Goal: Task Accomplishment & Management: Manage account settings

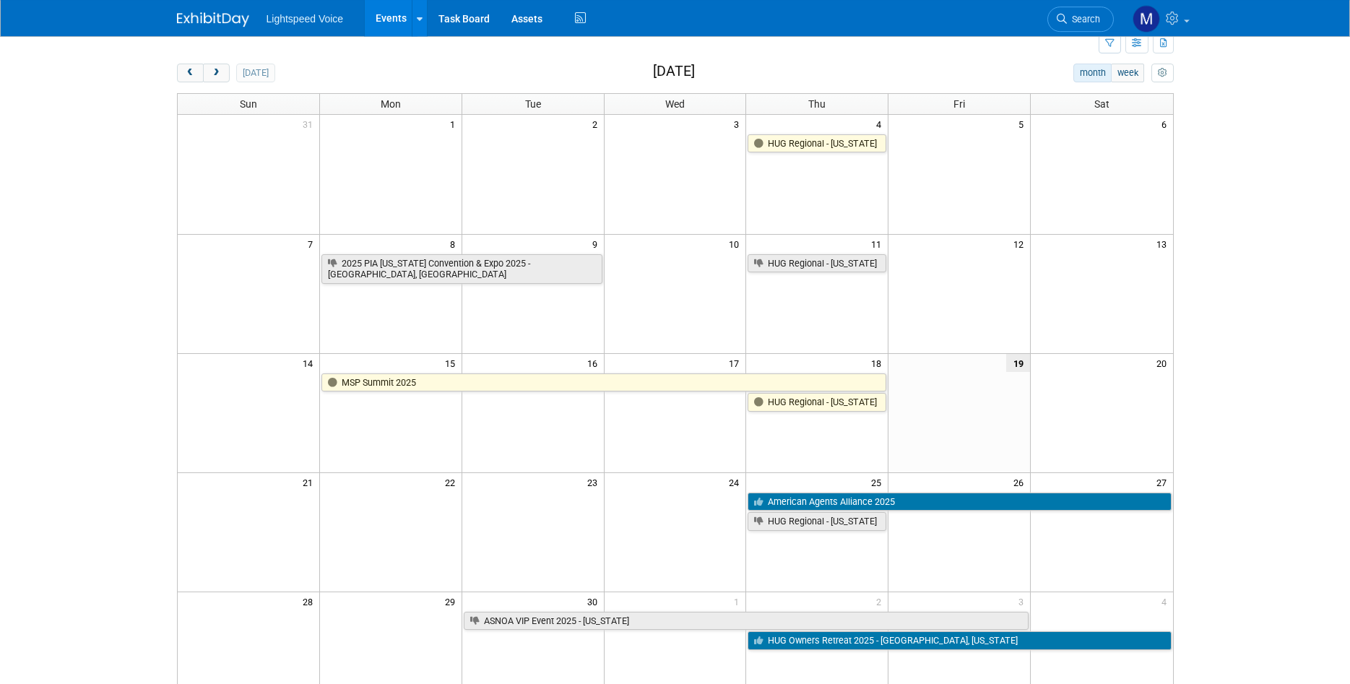
scroll to position [74, 0]
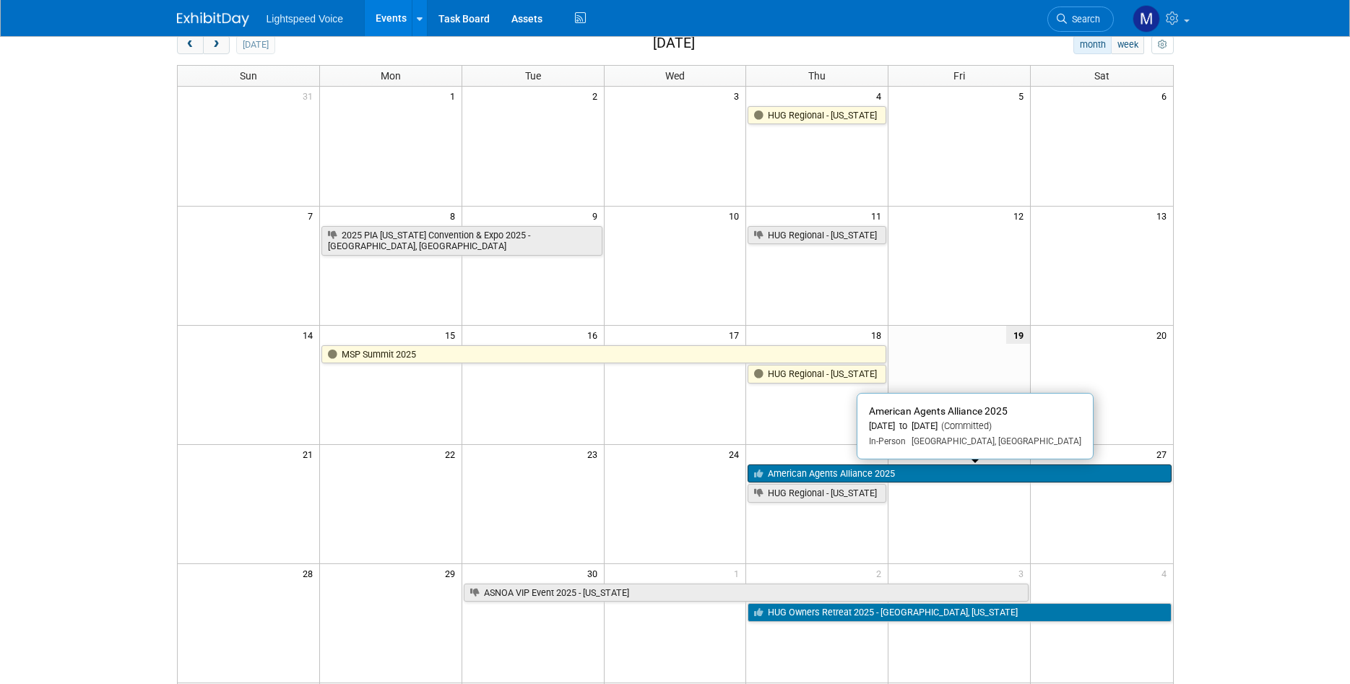
click at [799, 473] on link "American Agents Alliance 2025" at bounding box center [958, 473] width 423 height 19
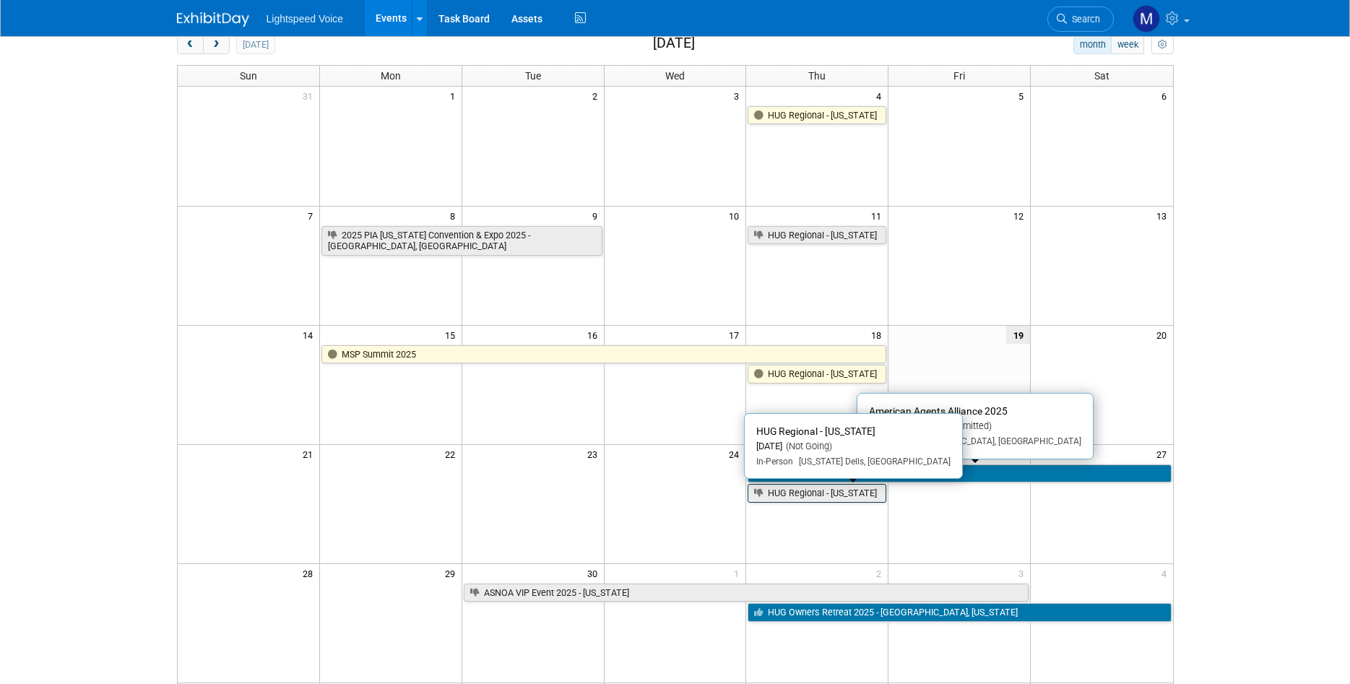
click at [861, 495] on link "HUG Regional - [US_STATE]" at bounding box center [816, 493] width 139 height 19
click at [922, 516] on td at bounding box center [959, 503] width 142 height 119
click at [635, 436] on td at bounding box center [675, 384] width 142 height 119
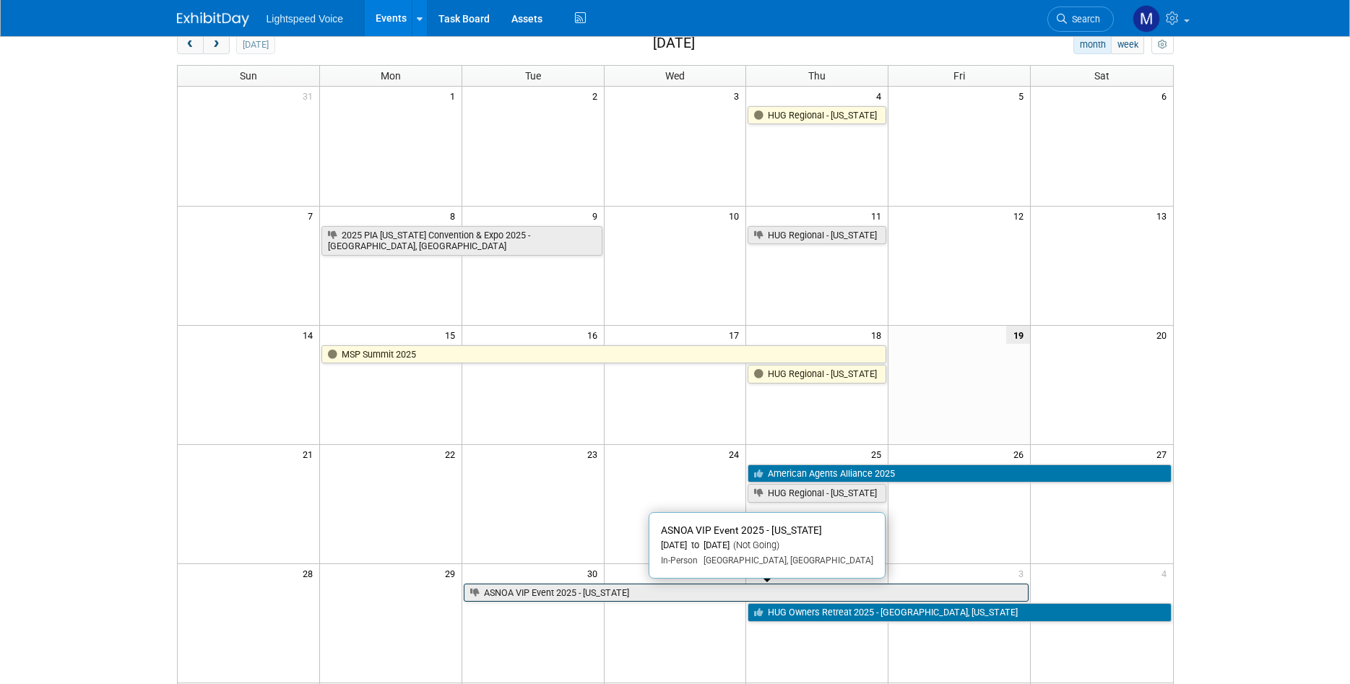
click at [548, 592] on link "ASNOA VIP Event 2025 - [US_STATE]" at bounding box center [746, 592] width 565 height 19
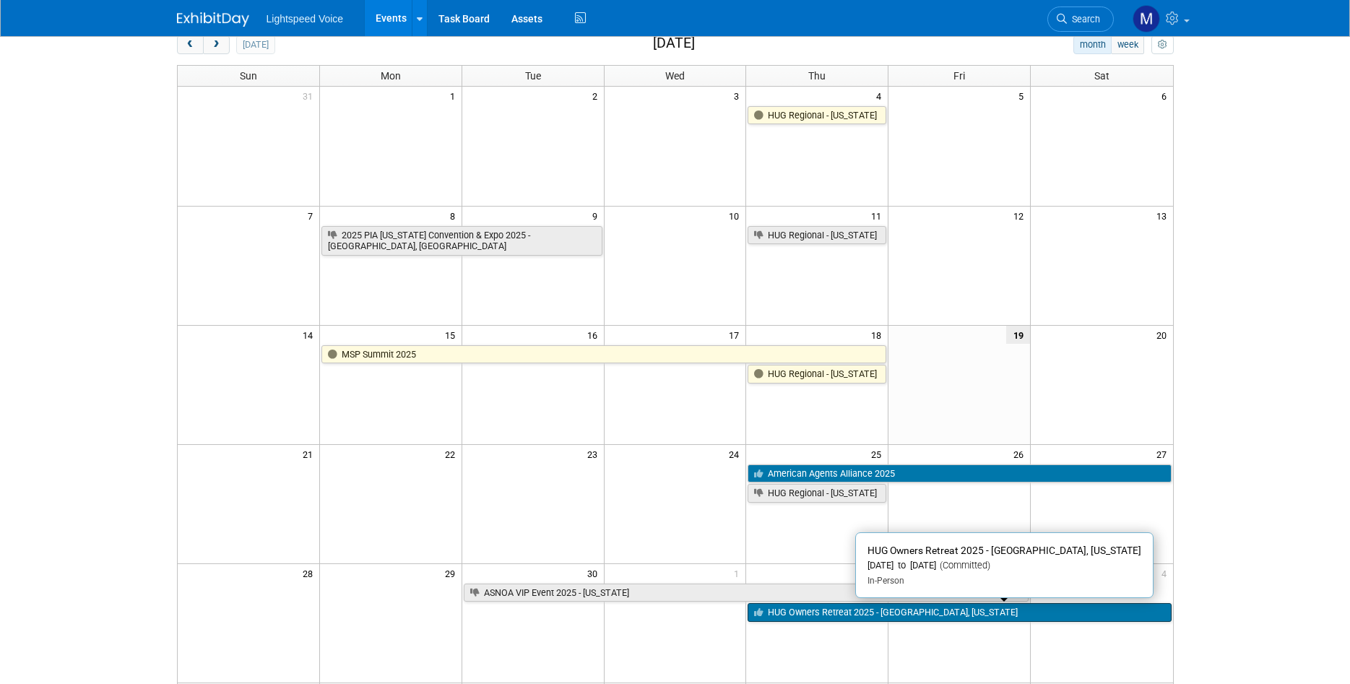
click at [791, 610] on link "HUG Owners Retreat 2025 - [GEOGRAPHIC_DATA], [US_STATE]" at bounding box center [958, 612] width 423 height 19
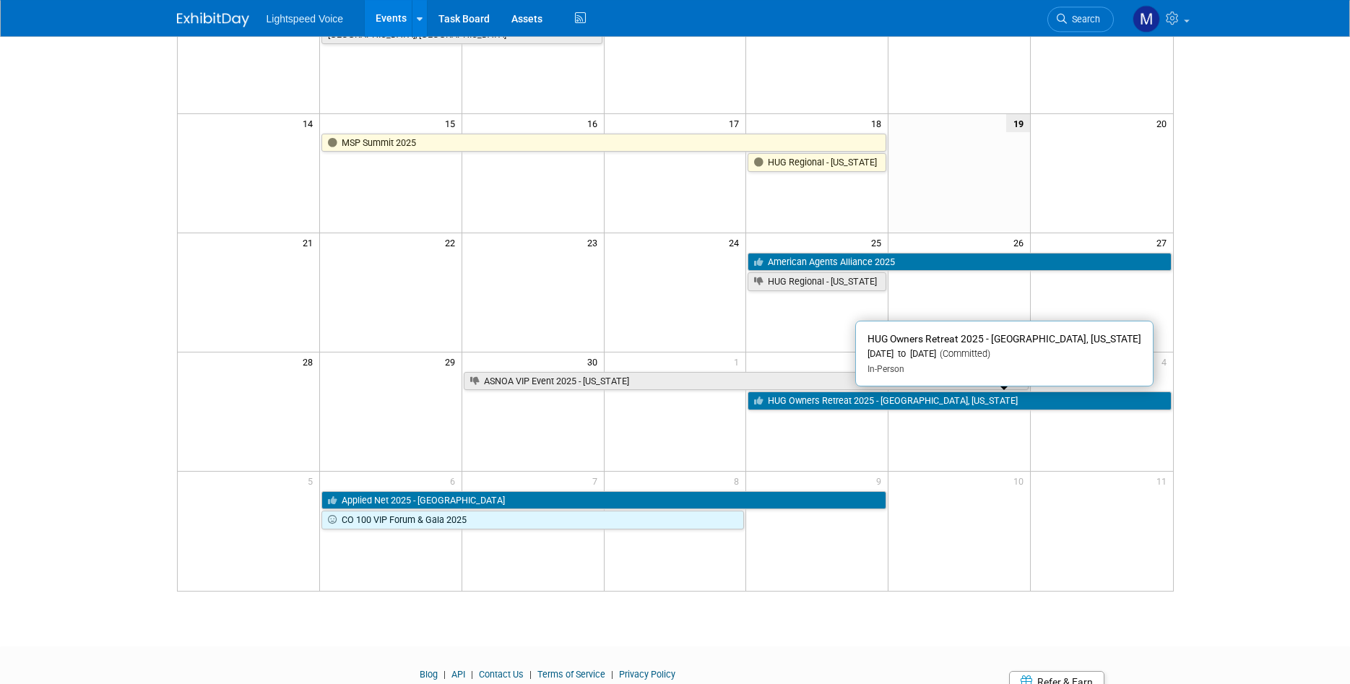
scroll to position [295, 0]
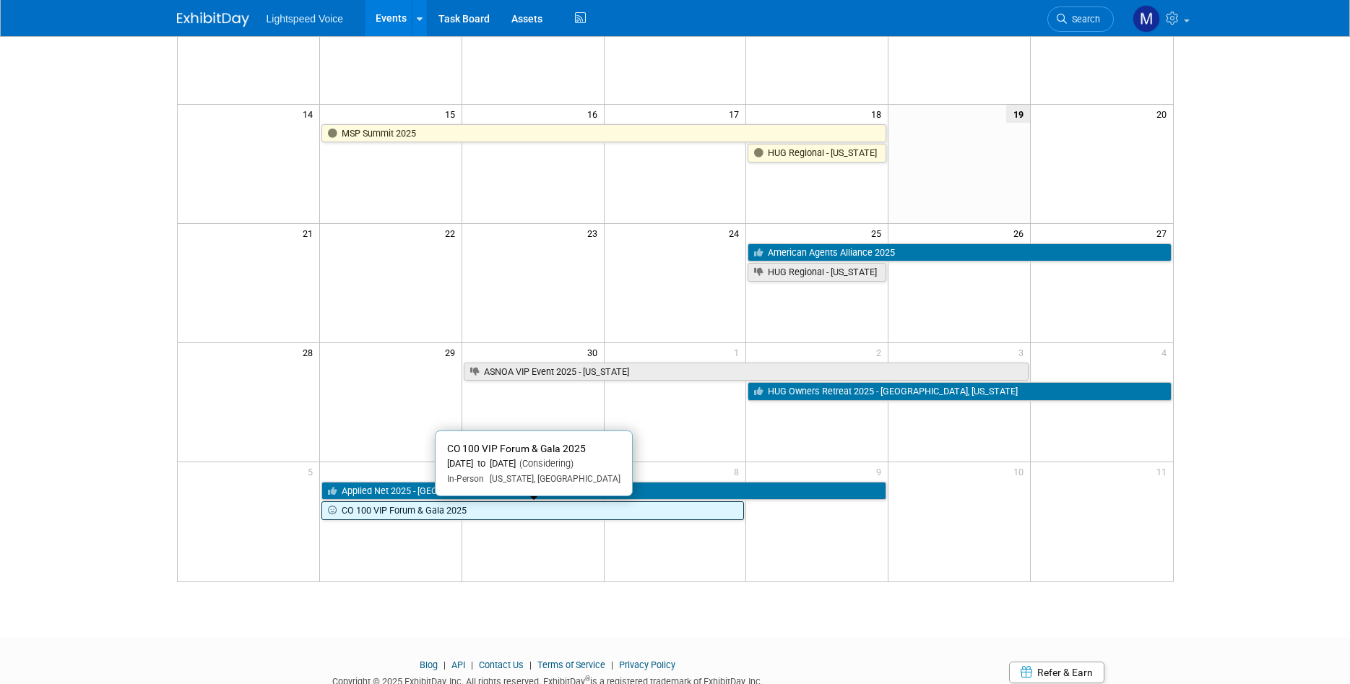
click at [485, 509] on link "CO 100 VIP Forum & Gala 2025" at bounding box center [532, 510] width 423 height 19
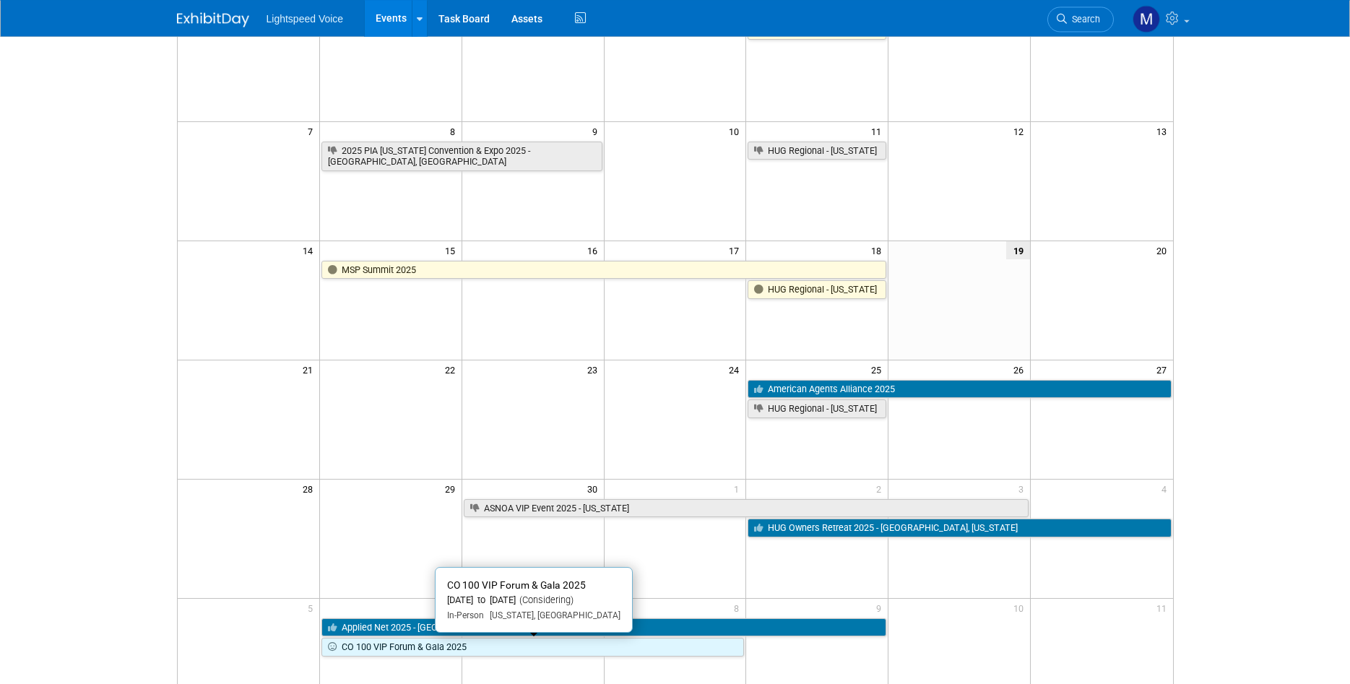
scroll to position [0, 0]
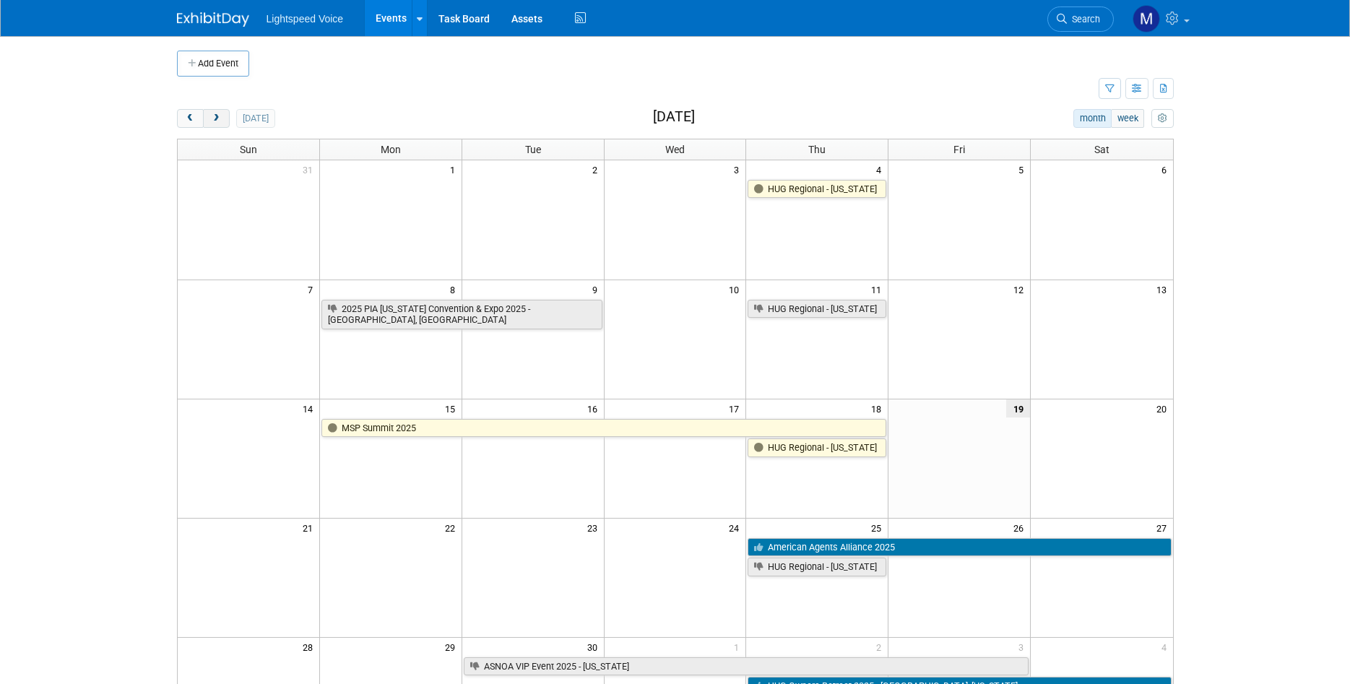
click at [214, 121] on span "next" at bounding box center [216, 118] width 11 height 9
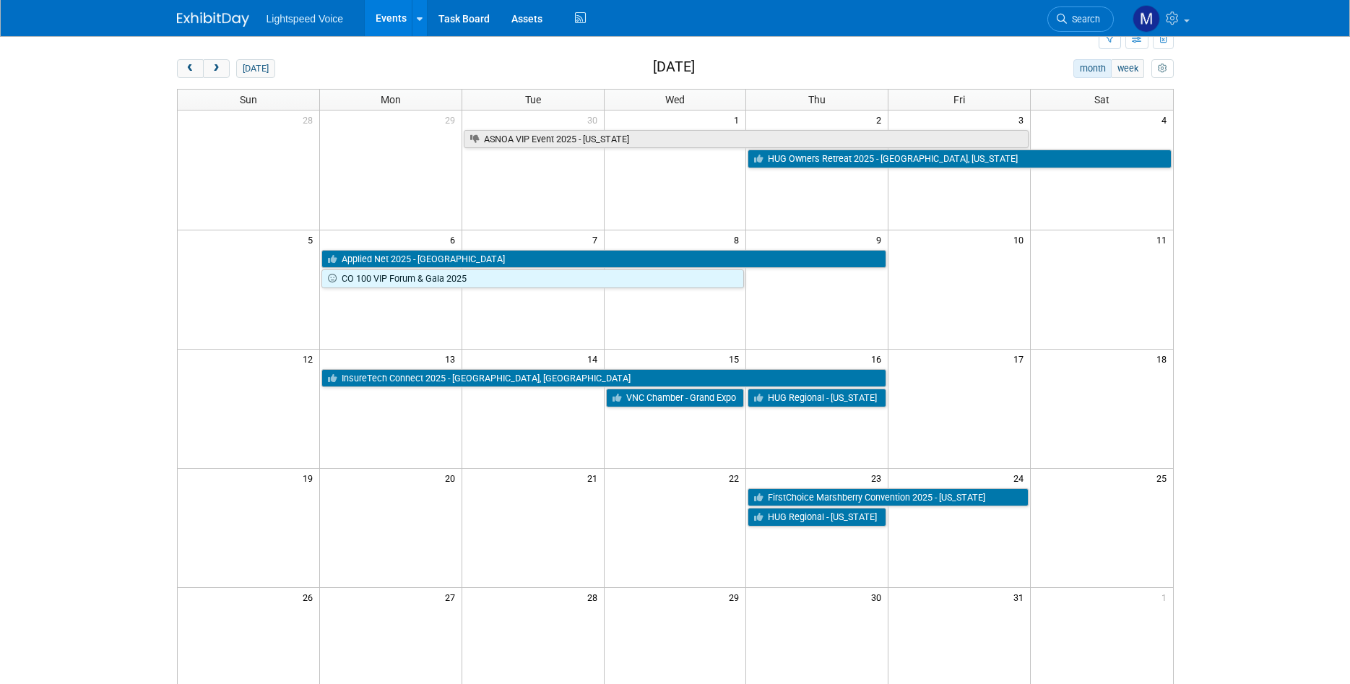
scroll to position [74, 0]
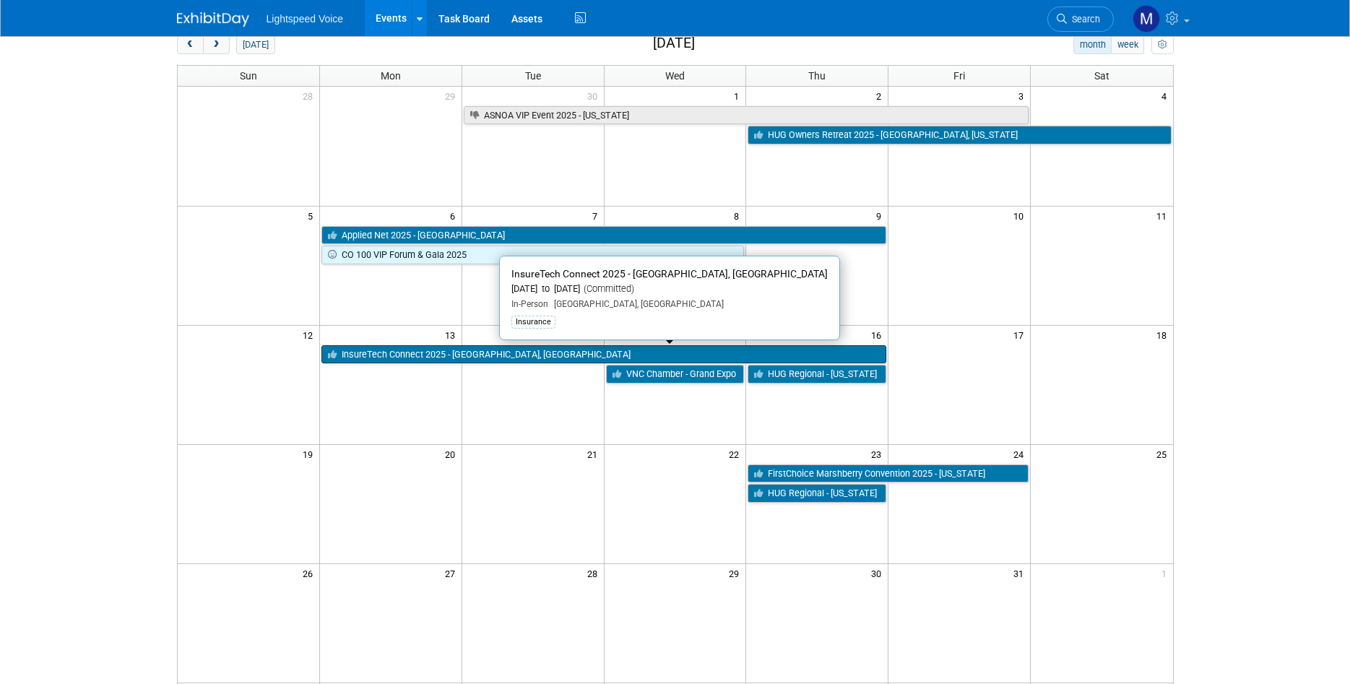
click at [412, 358] on link "InsureTech Connect 2025 - [GEOGRAPHIC_DATA], [GEOGRAPHIC_DATA]" at bounding box center [603, 354] width 565 height 19
click at [393, 351] on link "InsureTech Connect 2025 - [GEOGRAPHIC_DATA], [GEOGRAPHIC_DATA]" at bounding box center [603, 354] width 565 height 19
click at [524, 485] on td at bounding box center [532, 483] width 142 height 40
click at [532, 401] on td at bounding box center [532, 384] width 142 height 119
click at [655, 399] on td at bounding box center [675, 384] width 142 height 119
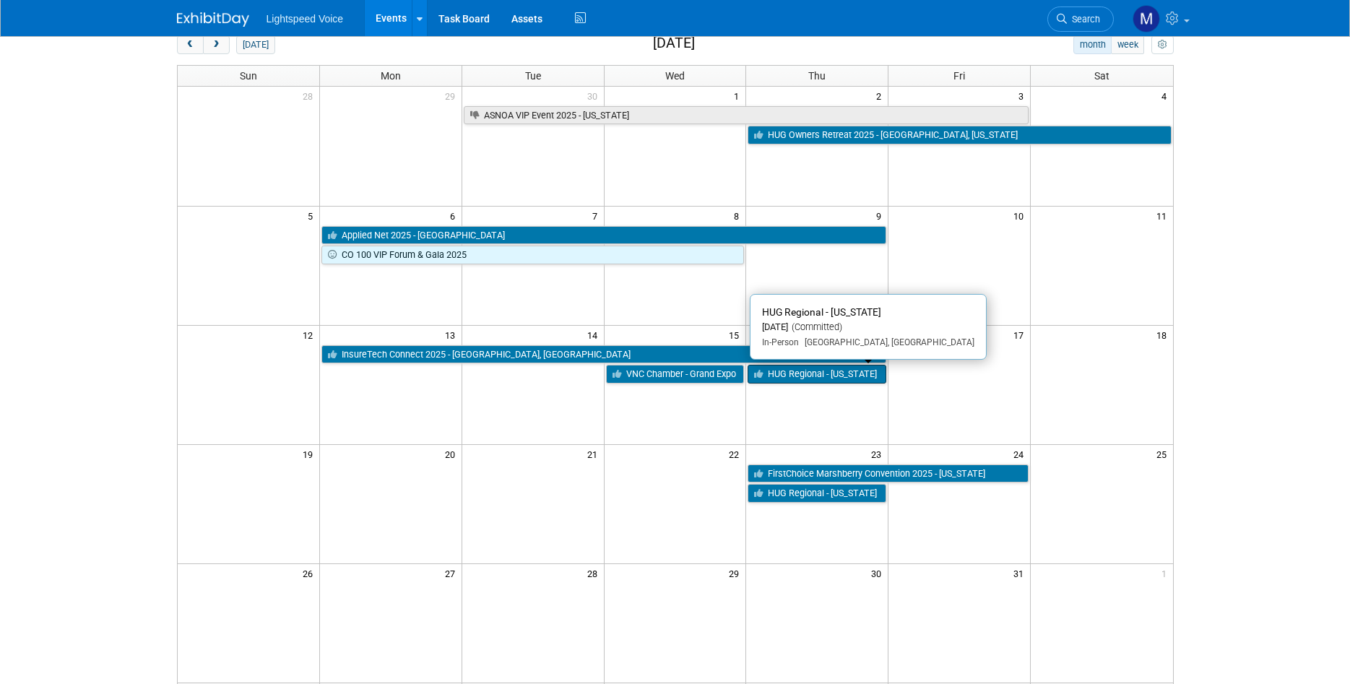
click at [809, 374] on link "HUG Regional - [US_STATE]" at bounding box center [816, 374] width 139 height 19
click at [641, 399] on td at bounding box center [675, 384] width 142 height 119
click at [995, 363] on td at bounding box center [959, 364] width 142 height 40
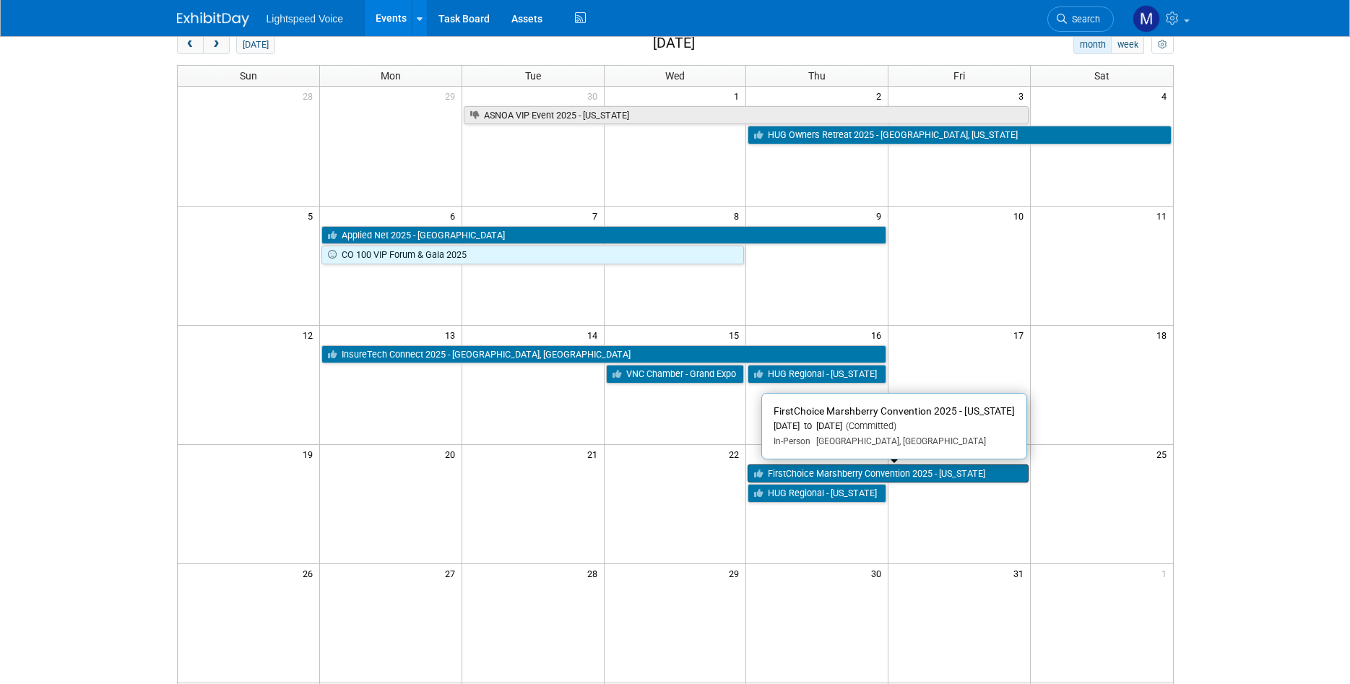
click at [799, 474] on link "FirstChoice Marshberry Convention 2025 - [US_STATE]" at bounding box center [887, 473] width 281 height 19
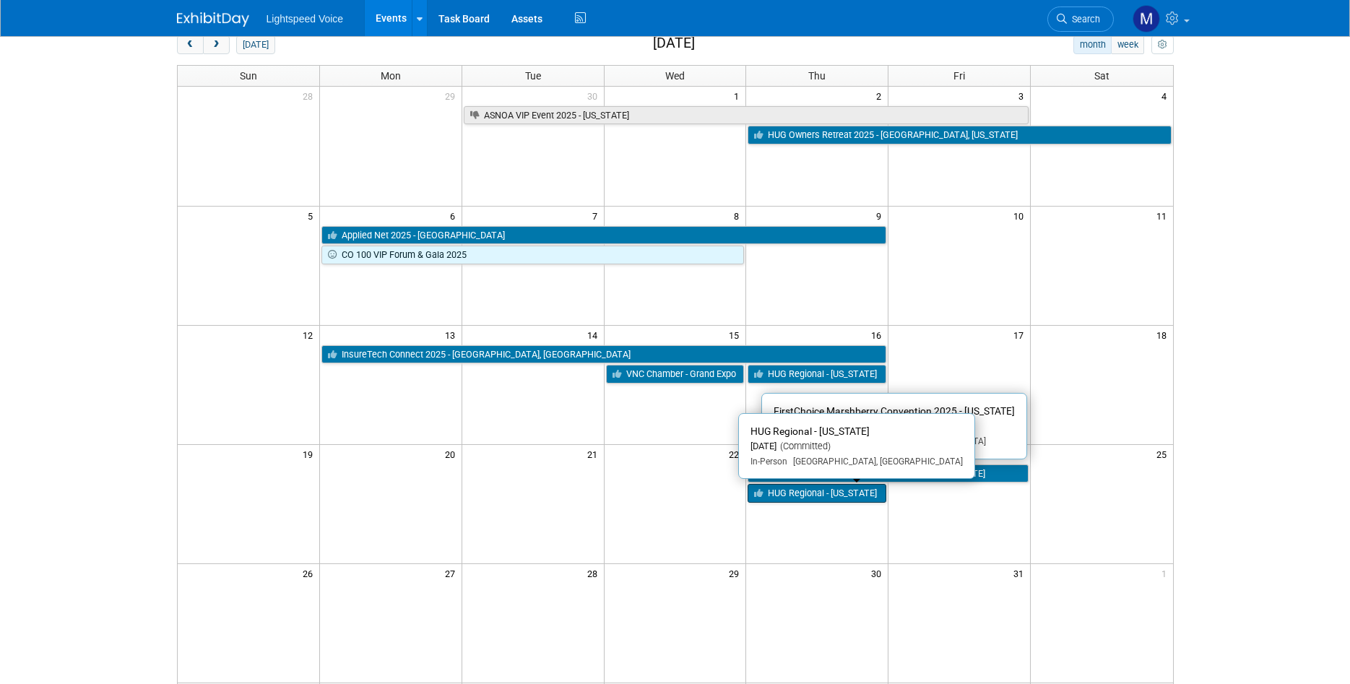
click at [843, 503] on link "HUG Regional - North Carolina" at bounding box center [816, 493] width 139 height 19
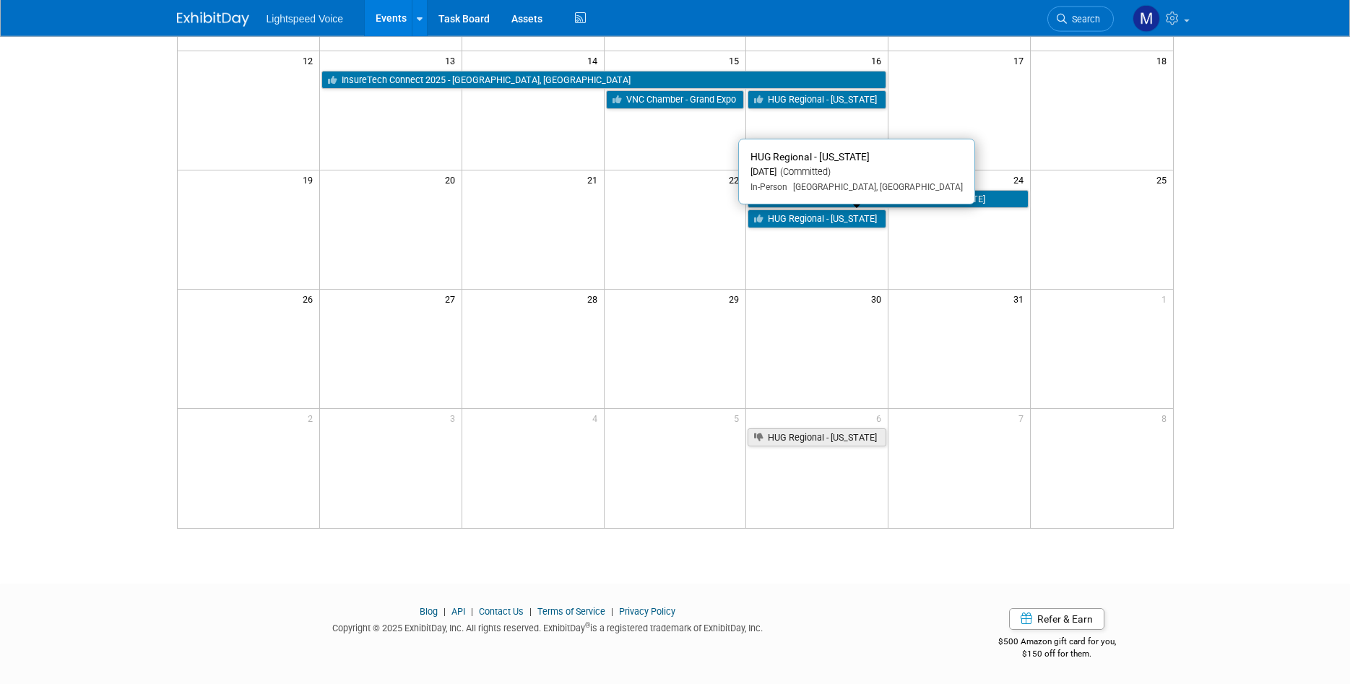
scroll to position [349, 0]
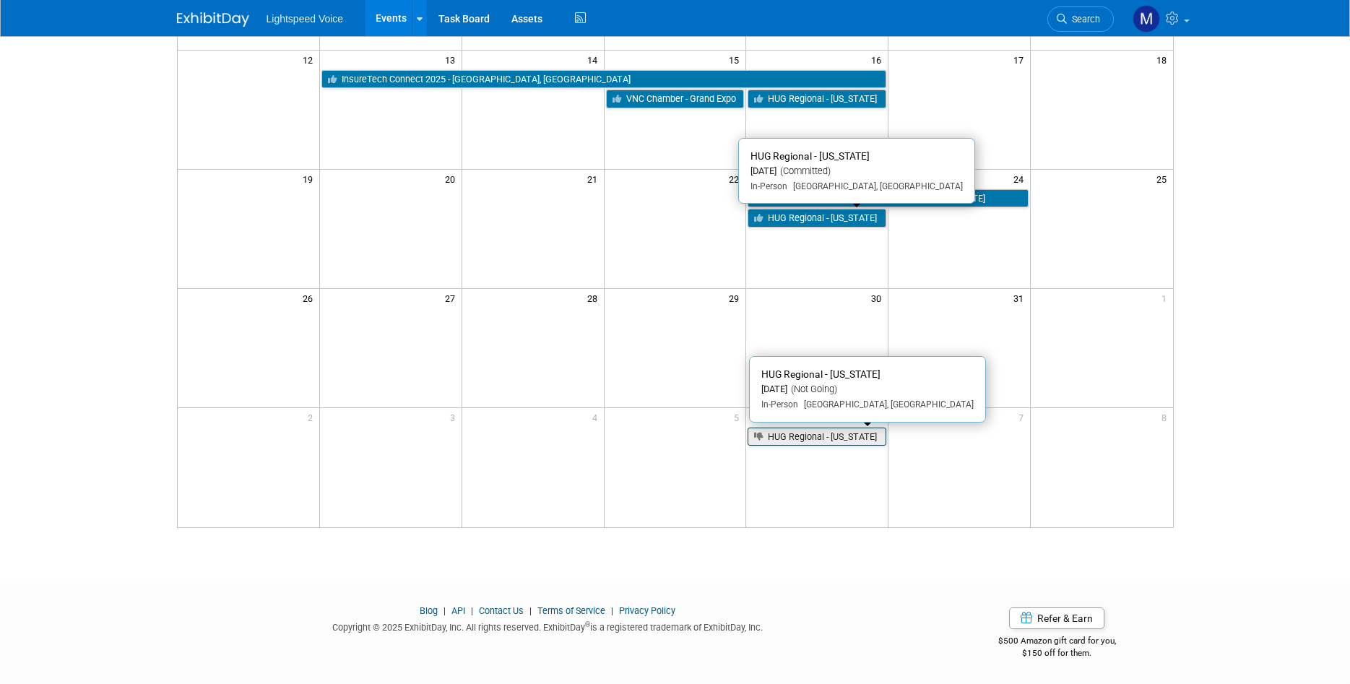
click at [799, 437] on link "HUG Regional - California" at bounding box center [816, 436] width 139 height 19
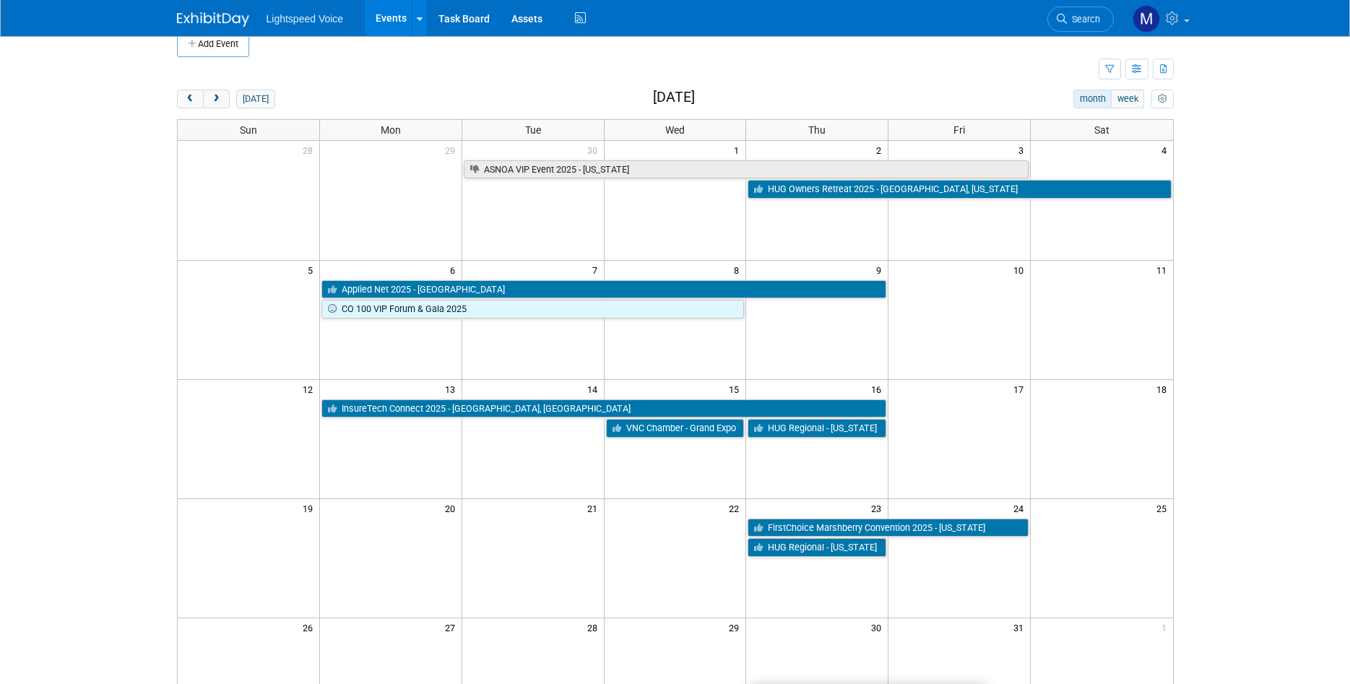
scroll to position [0, 0]
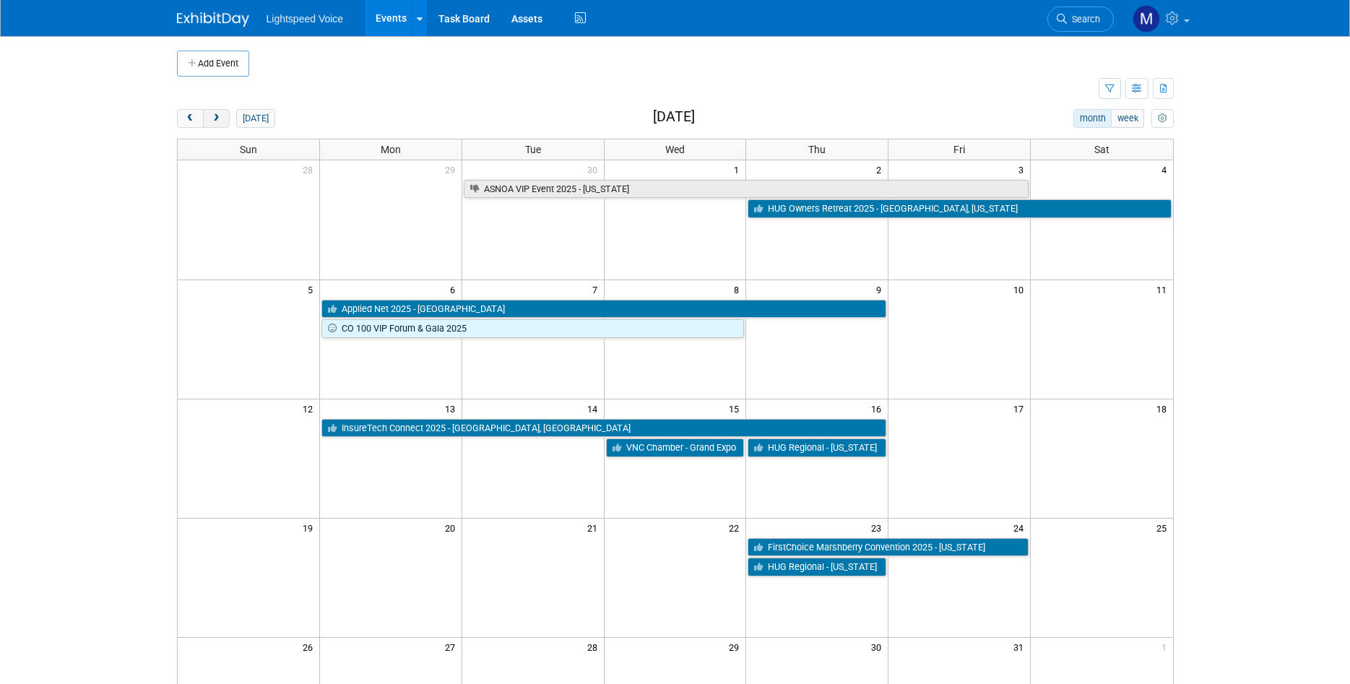
click at [214, 117] on span "next" at bounding box center [216, 118] width 11 height 9
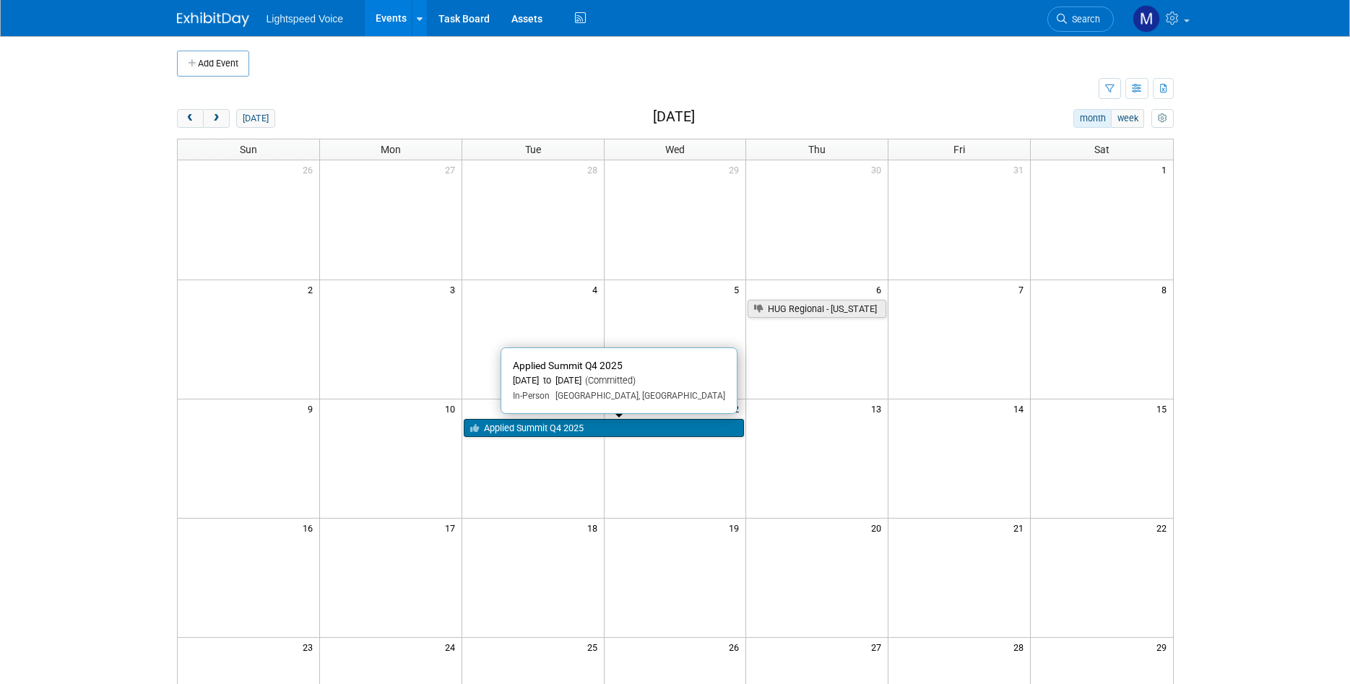
click at [595, 426] on link "Applied Summit Q4 2025" at bounding box center [604, 428] width 281 height 19
click at [370, 357] on td at bounding box center [390, 338] width 142 height 119
click at [433, 478] on td at bounding box center [390, 458] width 142 height 119
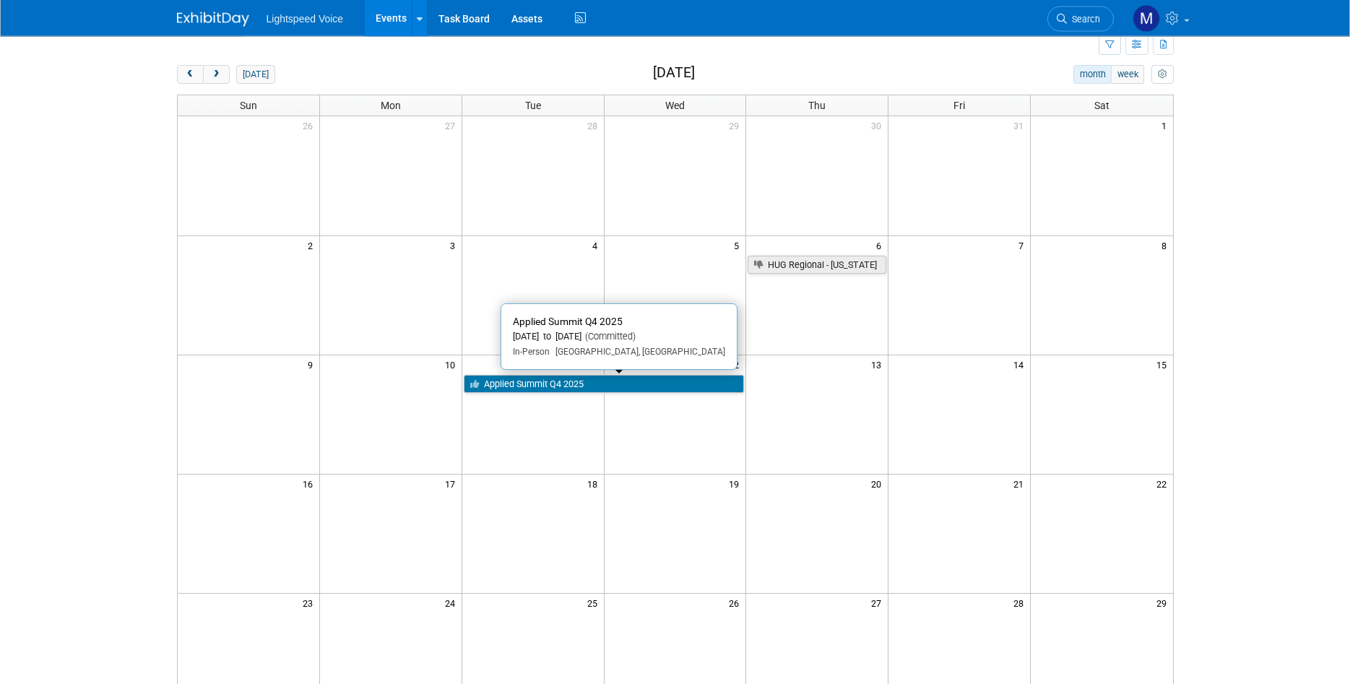
scroll to position [74, 0]
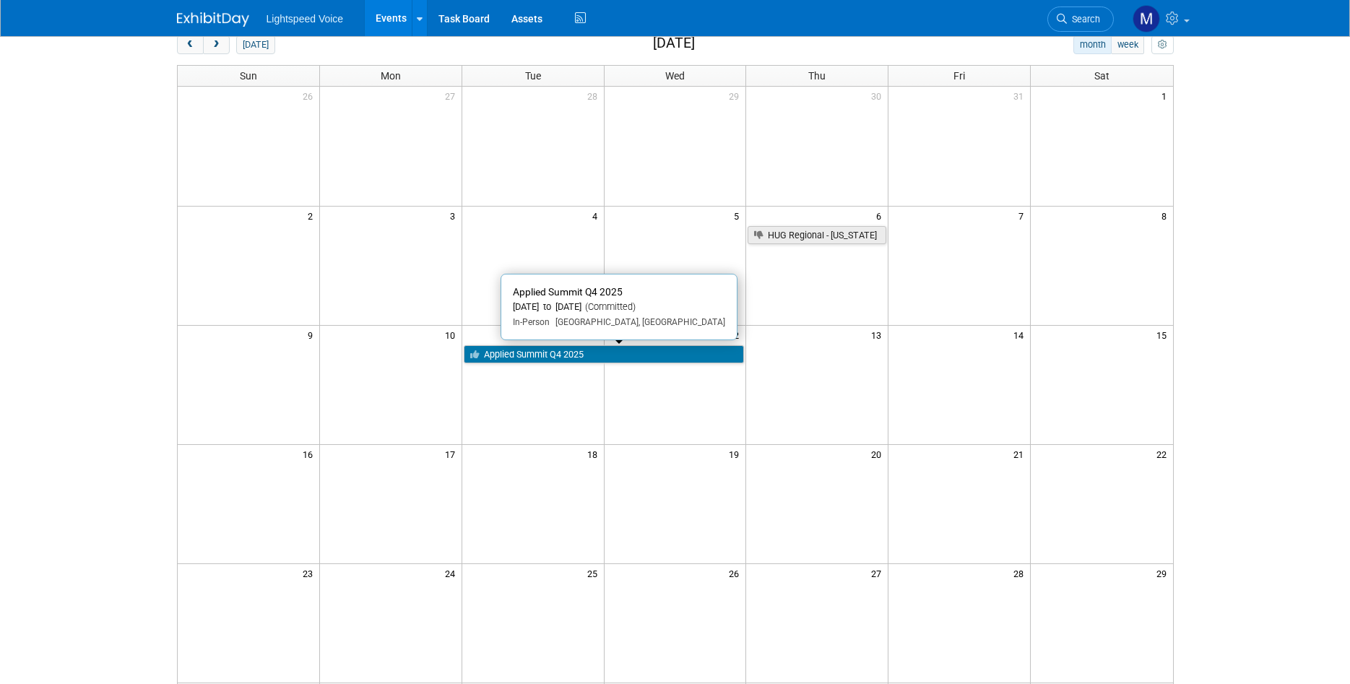
click at [531, 487] on td at bounding box center [532, 503] width 142 height 119
click at [100, 184] on body "Lightspeed Voice Events Add Event Bulk Upload Events Shareable Event Boards Rec…" at bounding box center [675, 268] width 1350 height 684
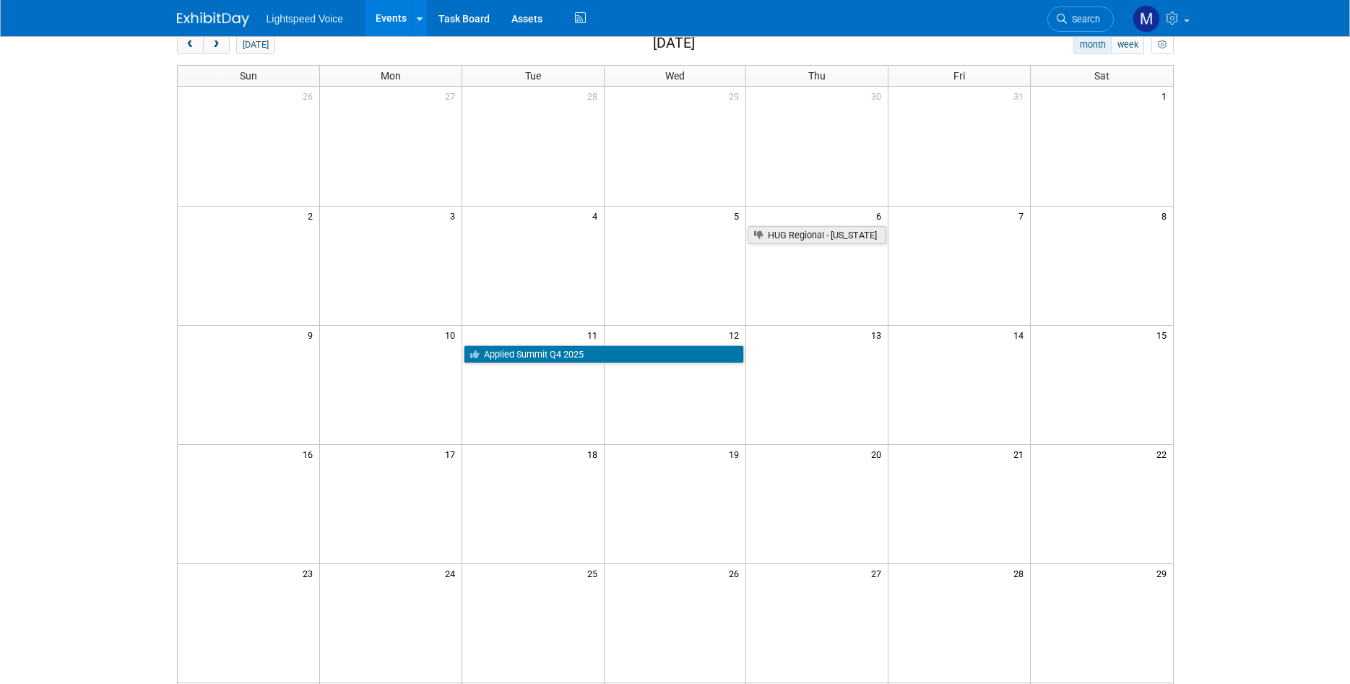
scroll to position [0, 0]
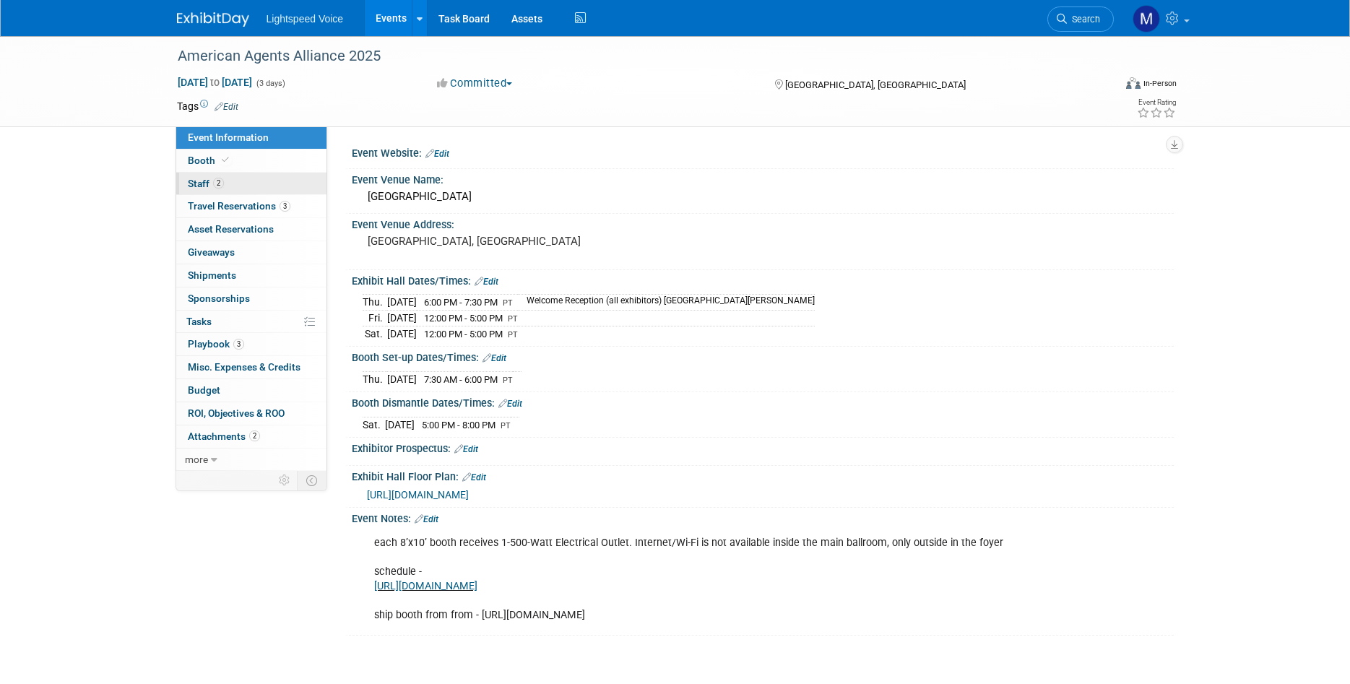
click at [199, 182] on span "Staff 2" at bounding box center [206, 184] width 36 height 12
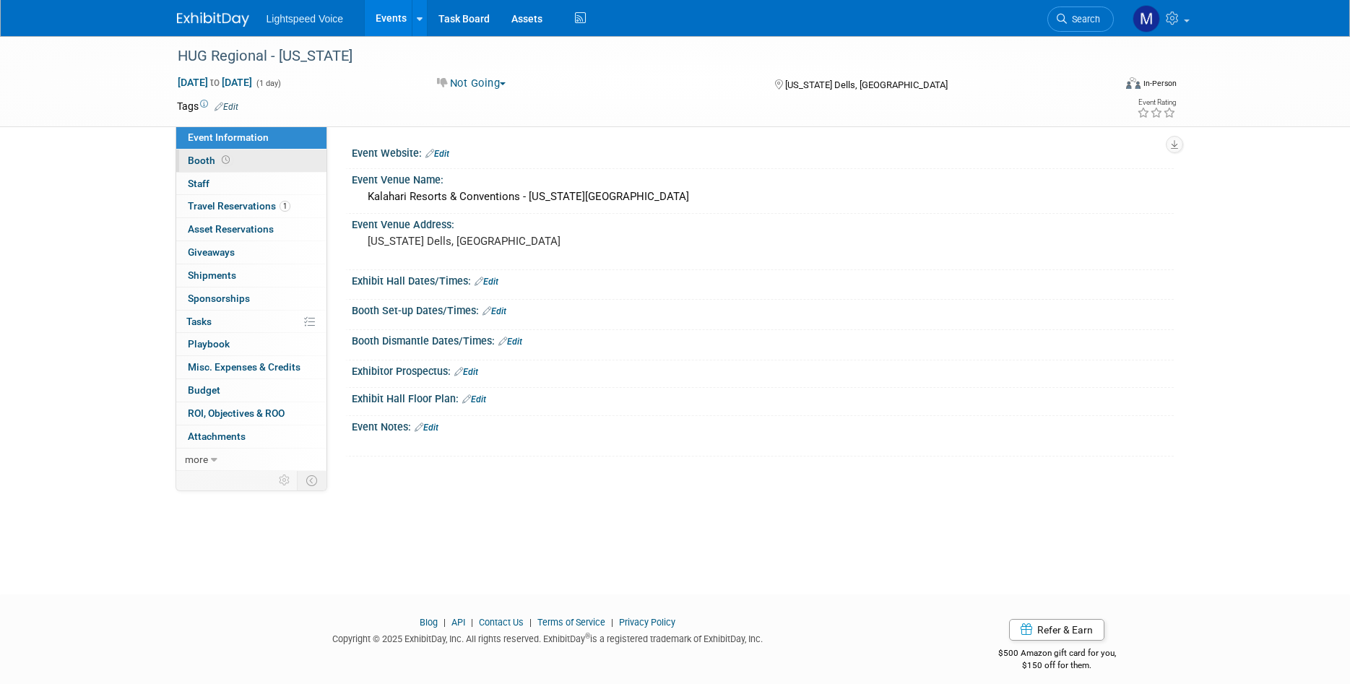
click at [203, 159] on span "Booth" at bounding box center [210, 161] width 45 height 12
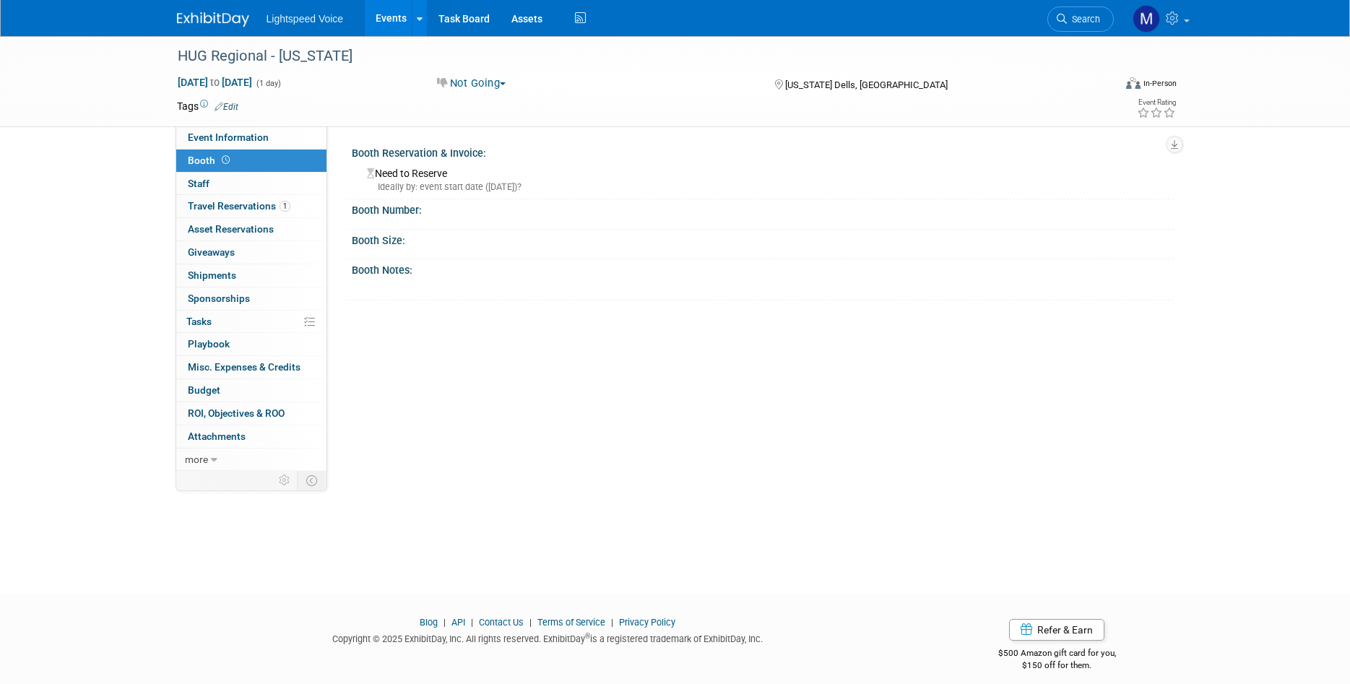
click at [101, 167] on div "HUG Regional - Wisconsin Sep 25, 2025 to Sep 25, 2025 (1 day) Sep 25, 2025 to S…" at bounding box center [675, 302] width 1350 height 532
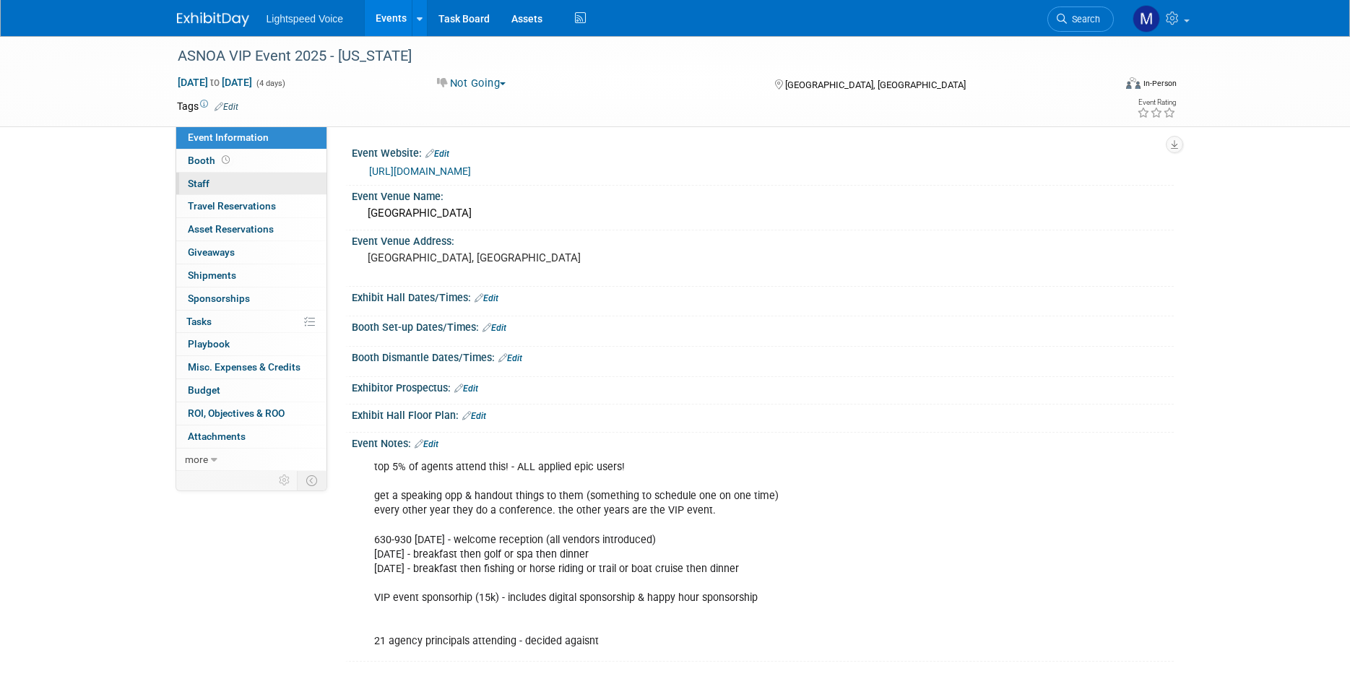
click at [196, 182] on span "Staff 0" at bounding box center [199, 184] width 22 height 12
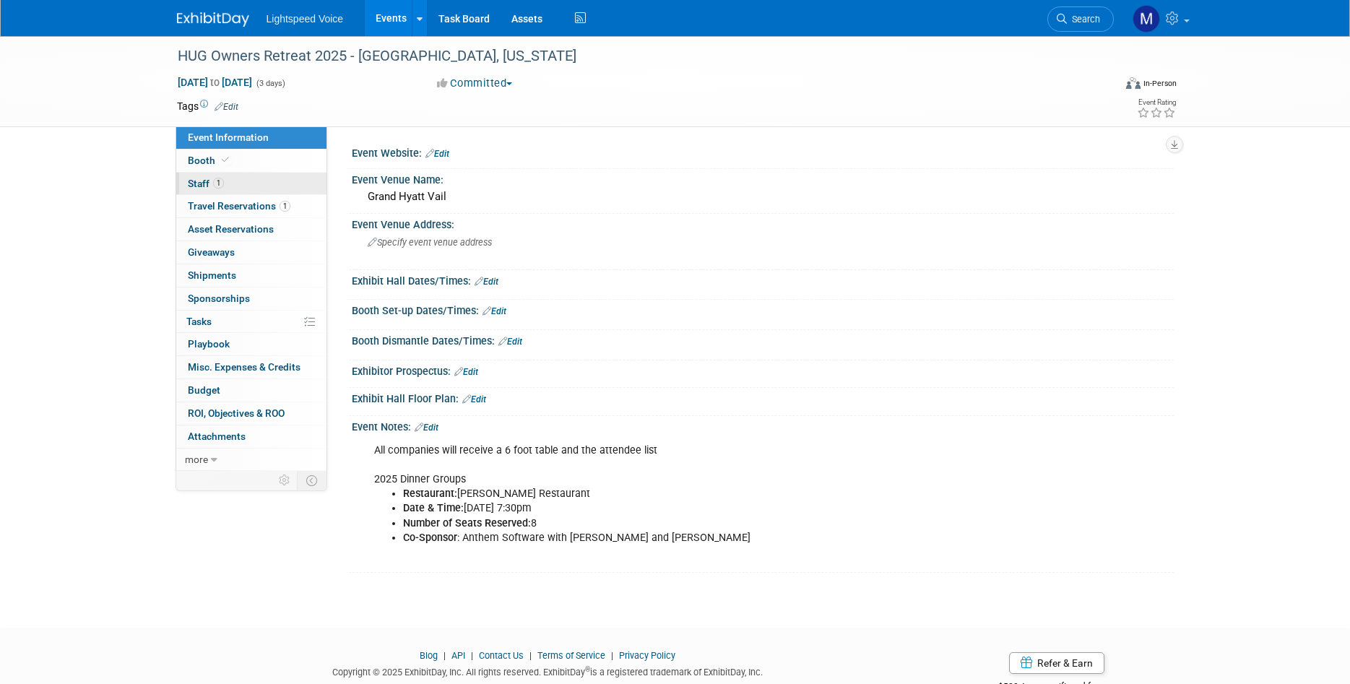
click at [196, 180] on span "Staff 1" at bounding box center [206, 184] width 36 height 12
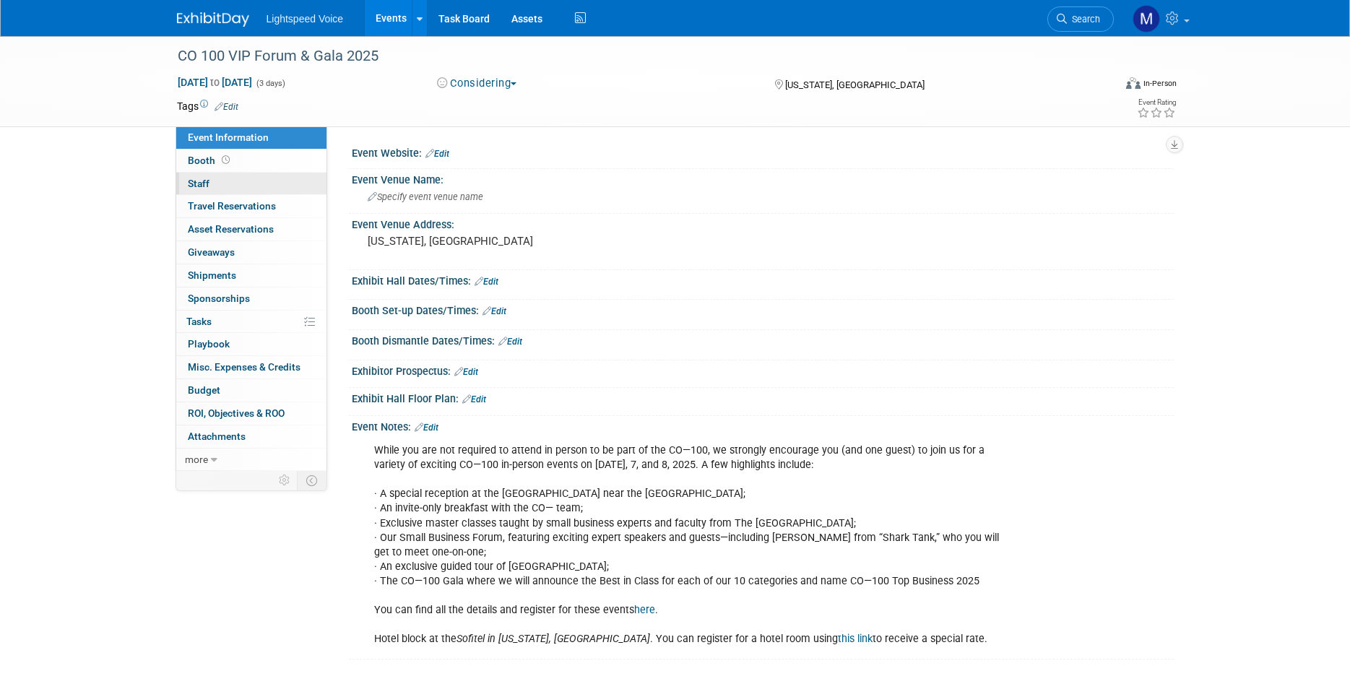
click at [205, 182] on span "Staff 0" at bounding box center [199, 184] width 22 height 12
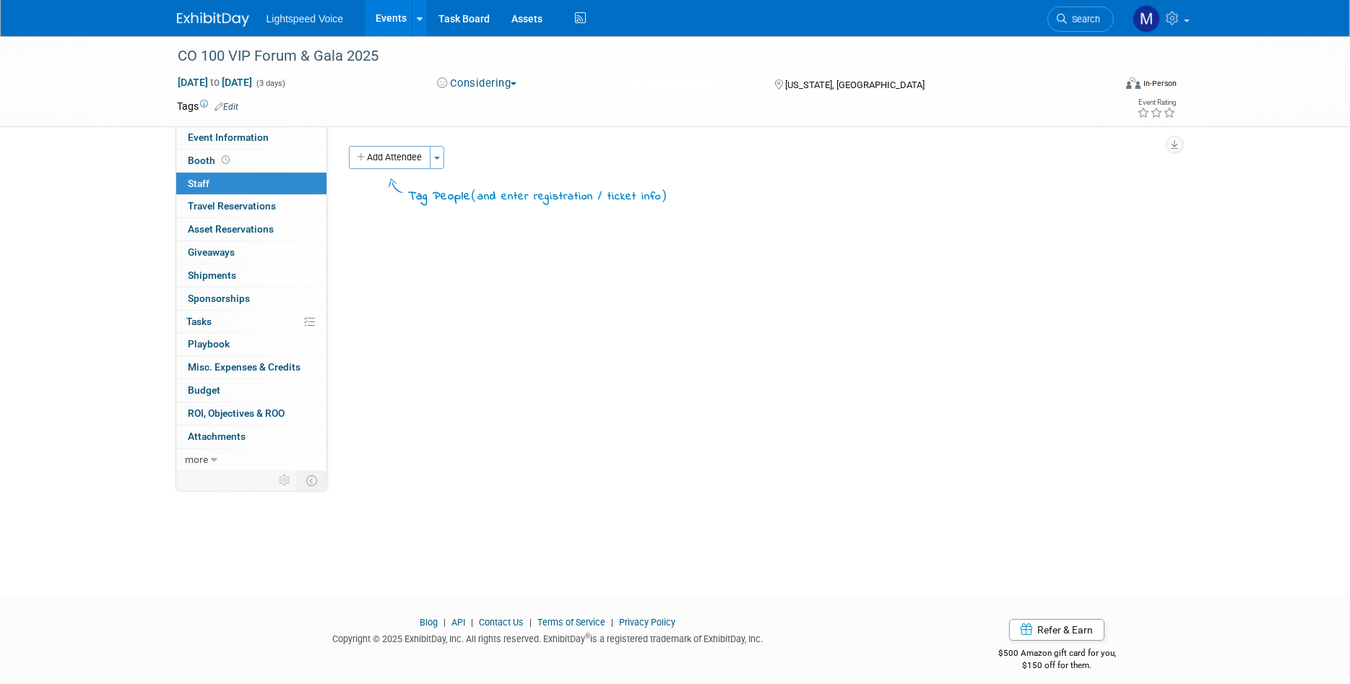
click at [131, 176] on div "CO 100 VIP Forum & Gala 2025 Oct 6, 2025 to Oct 8, 2025 (3 days) Oct 6, 2025 to…" at bounding box center [675, 302] width 1350 height 532
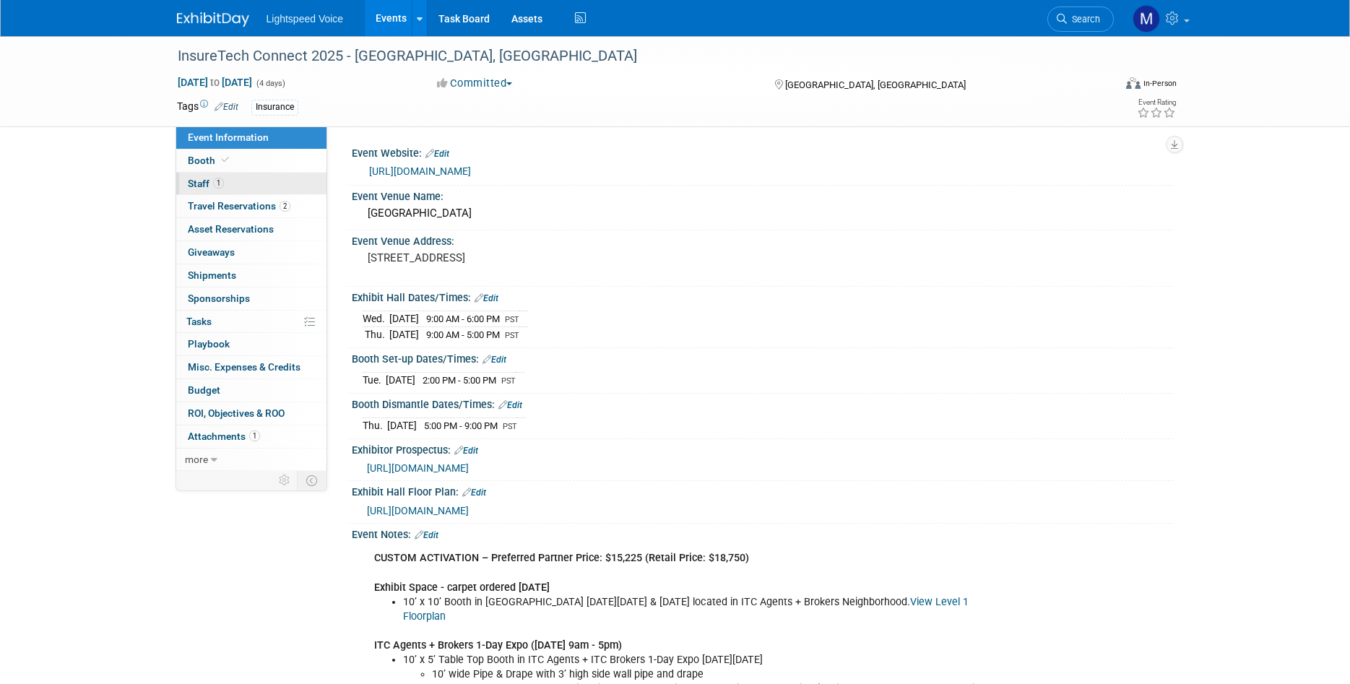
click at [196, 182] on span "Staff 1" at bounding box center [206, 184] width 36 height 12
click at [209, 186] on span "Staff 1" at bounding box center [206, 184] width 36 height 12
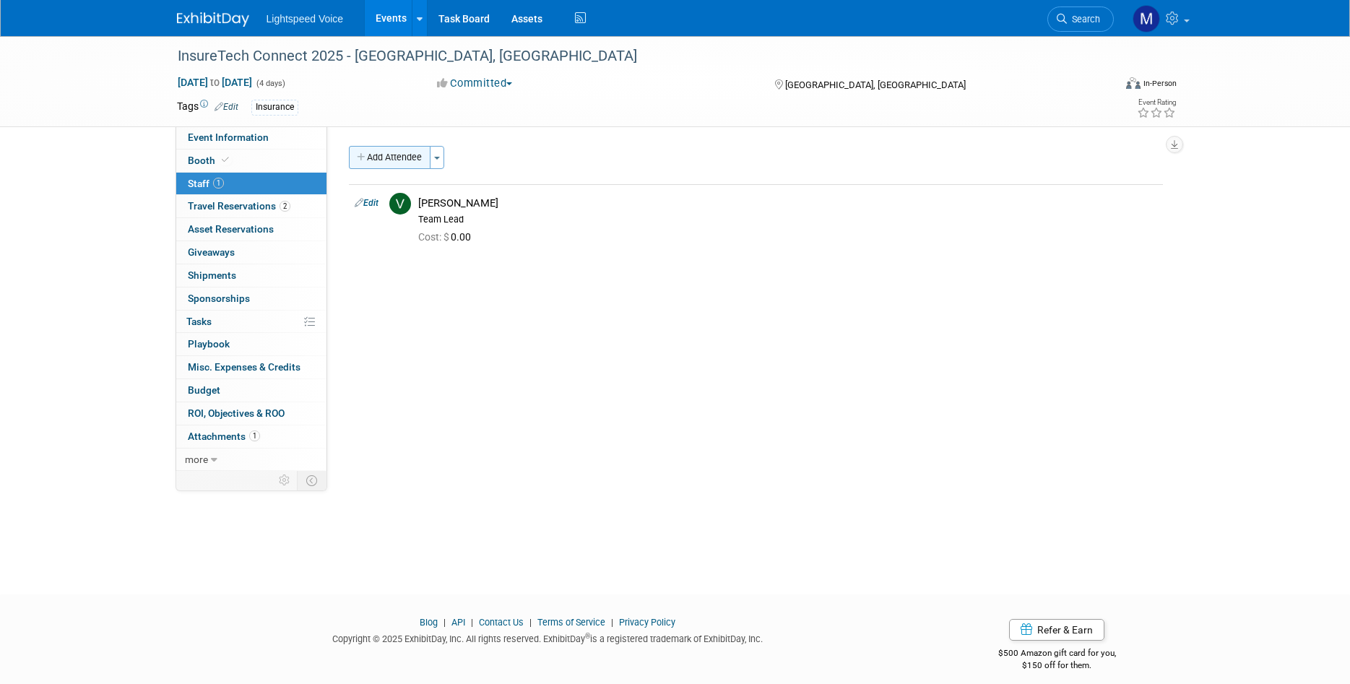
click at [391, 162] on button "Add Attendee" at bounding box center [390, 157] width 82 height 23
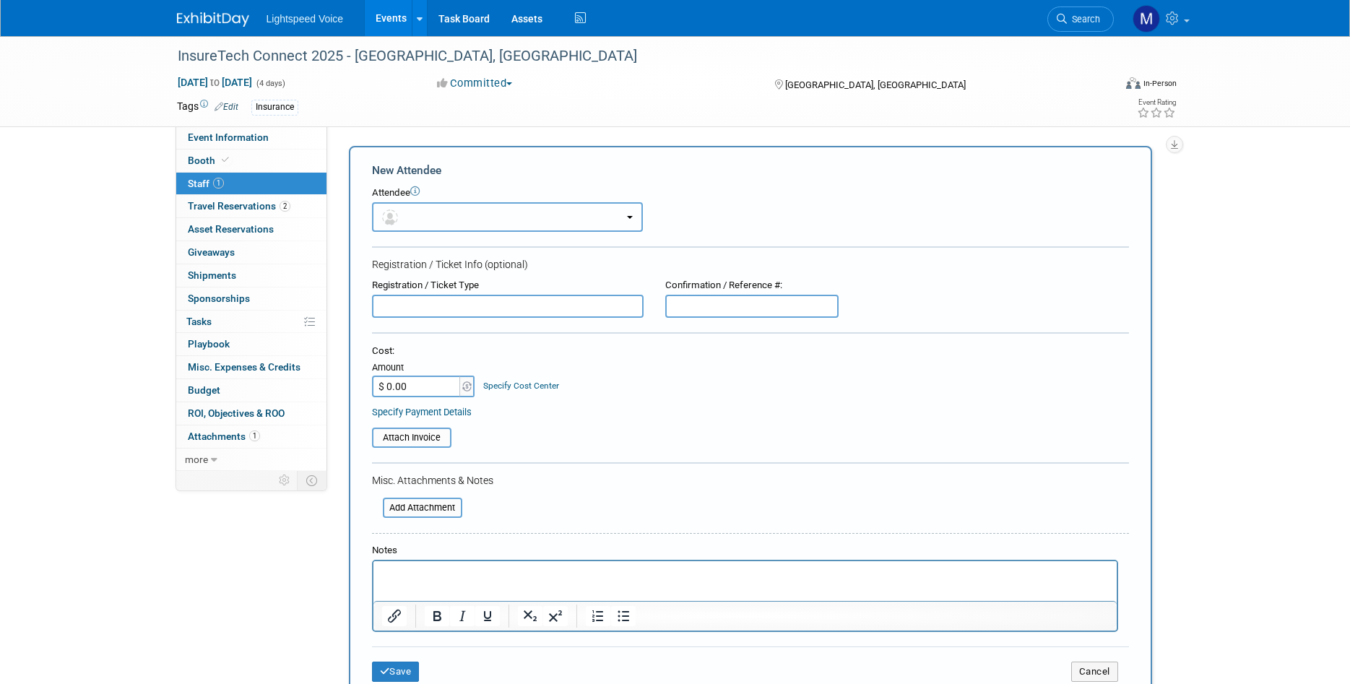
click at [419, 217] on button "button" at bounding box center [507, 217] width 271 height 30
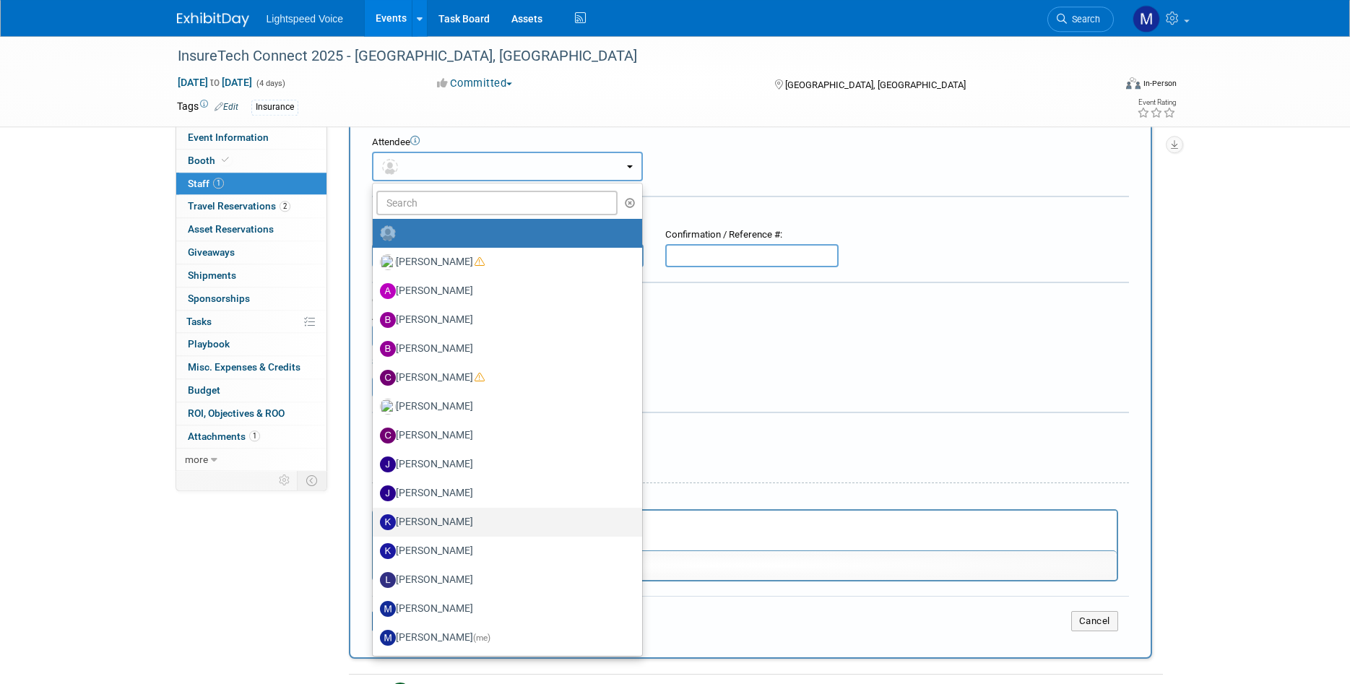
scroll to position [74, 0]
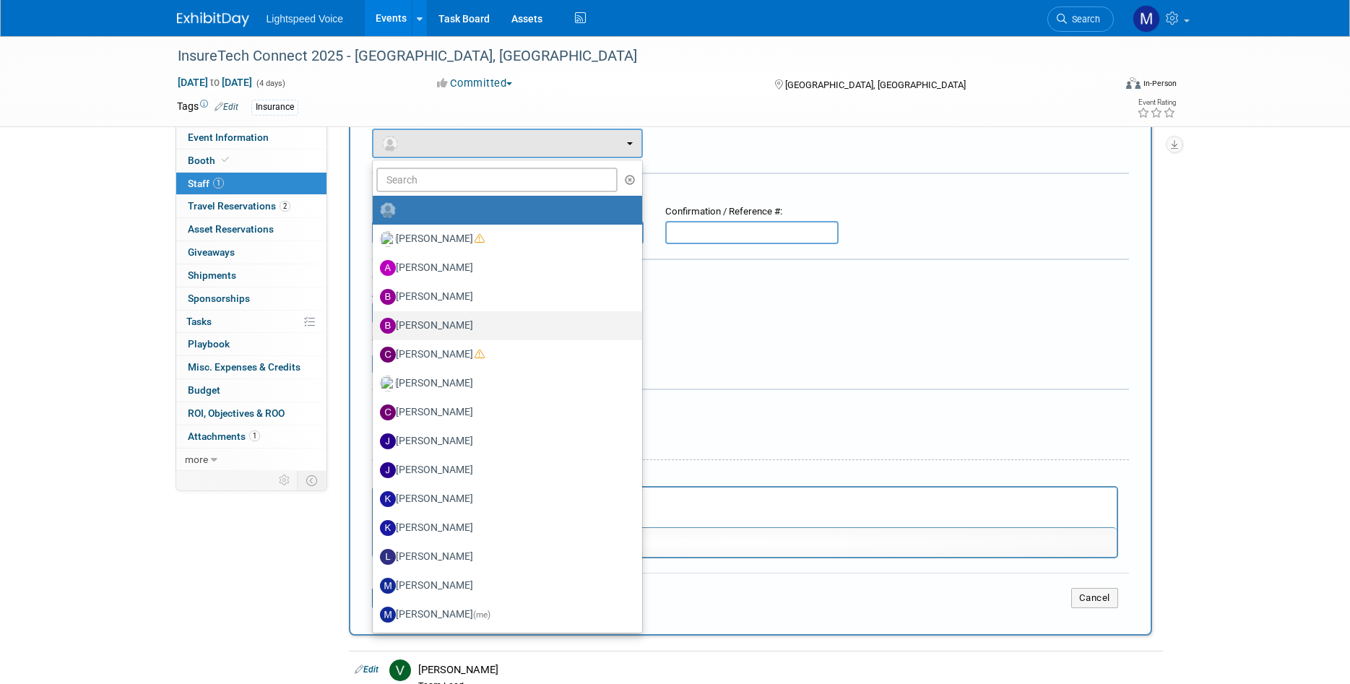
click at [458, 324] on label "[PERSON_NAME]" at bounding box center [504, 325] width 248 height 23
click at [375, 324] on input "[PERSON_NAME]" at bounding box center [369, 323] width 9 height 9
select select "315205df-3b95-492f-a03b-7019a3acfa6d"
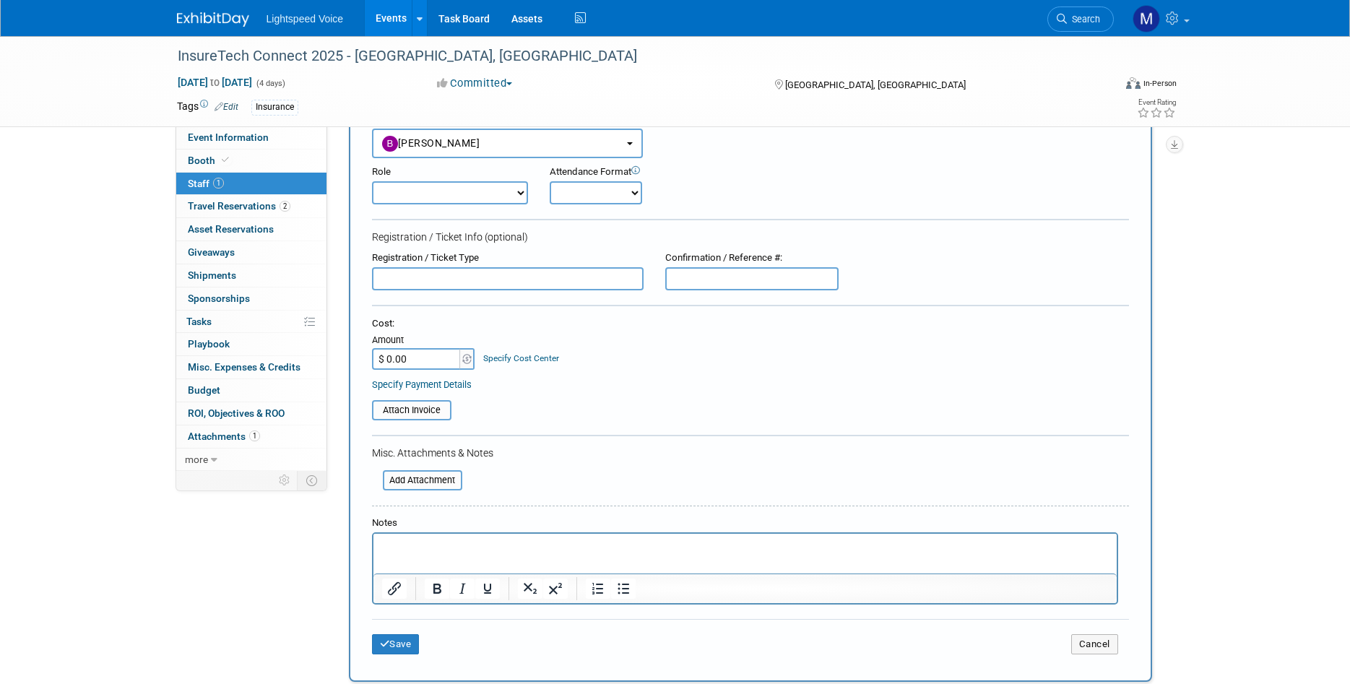
click at [698, 371] on div "Cost: Amount $ 0.00 Specify Cost Center Cost Center -- Not Specified --" at bounding box center [750, 354] width 757 height 74
click at [403, 644] on button "Save" at bounding box center [396, 644] width 48 height 20
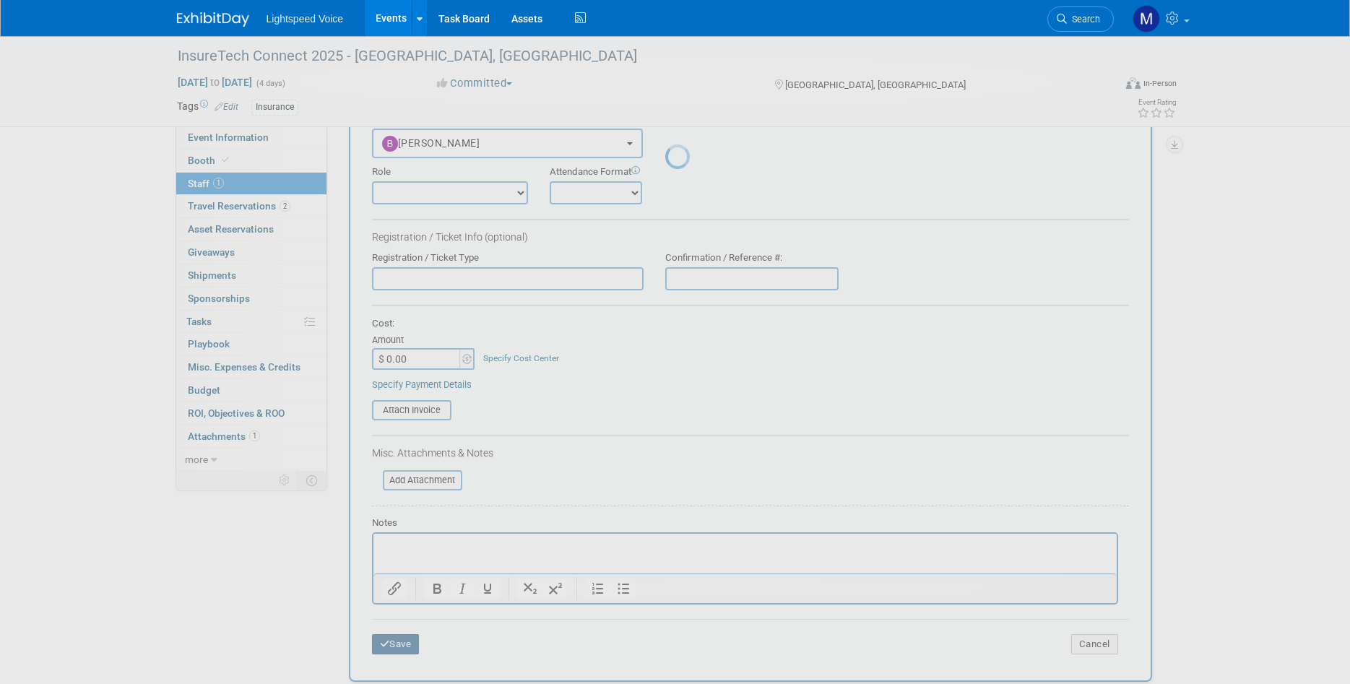
scroll to position [12, 0]
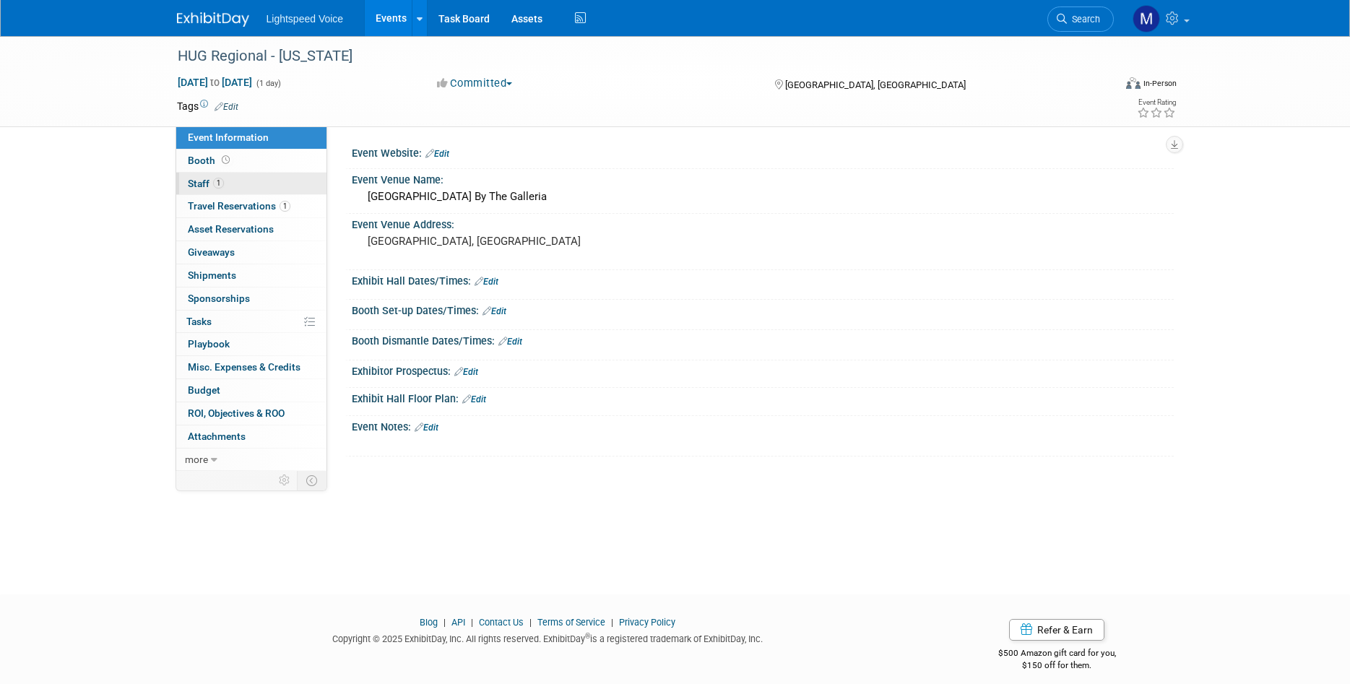
click at [199, 182] on span "Staff 1" at bounding box center [206, 184] width 36 height 12
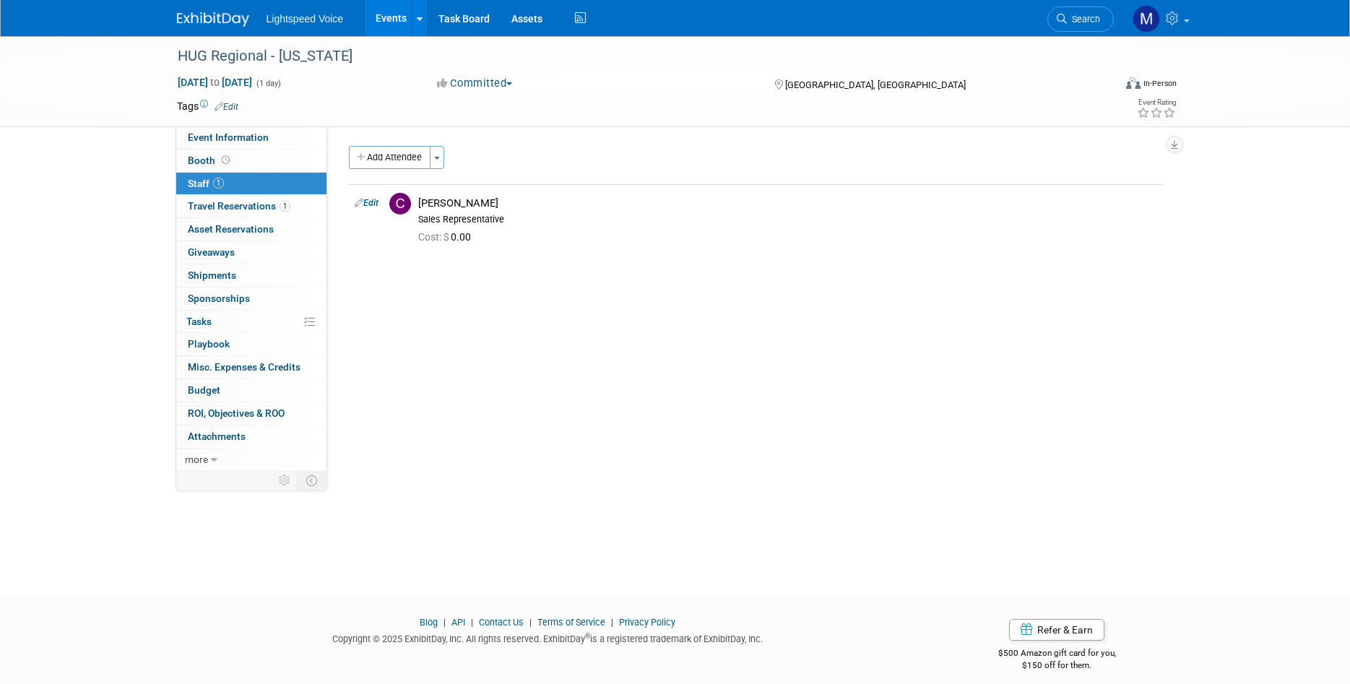
click at [138, 187] on div "HUG Regional - Texas Oct 16, 2025 to Oct 16, 2025 (1 day) Oct 16, 2025 to Oct 1…" at bounding box center [675, 302] width 1350 height 532
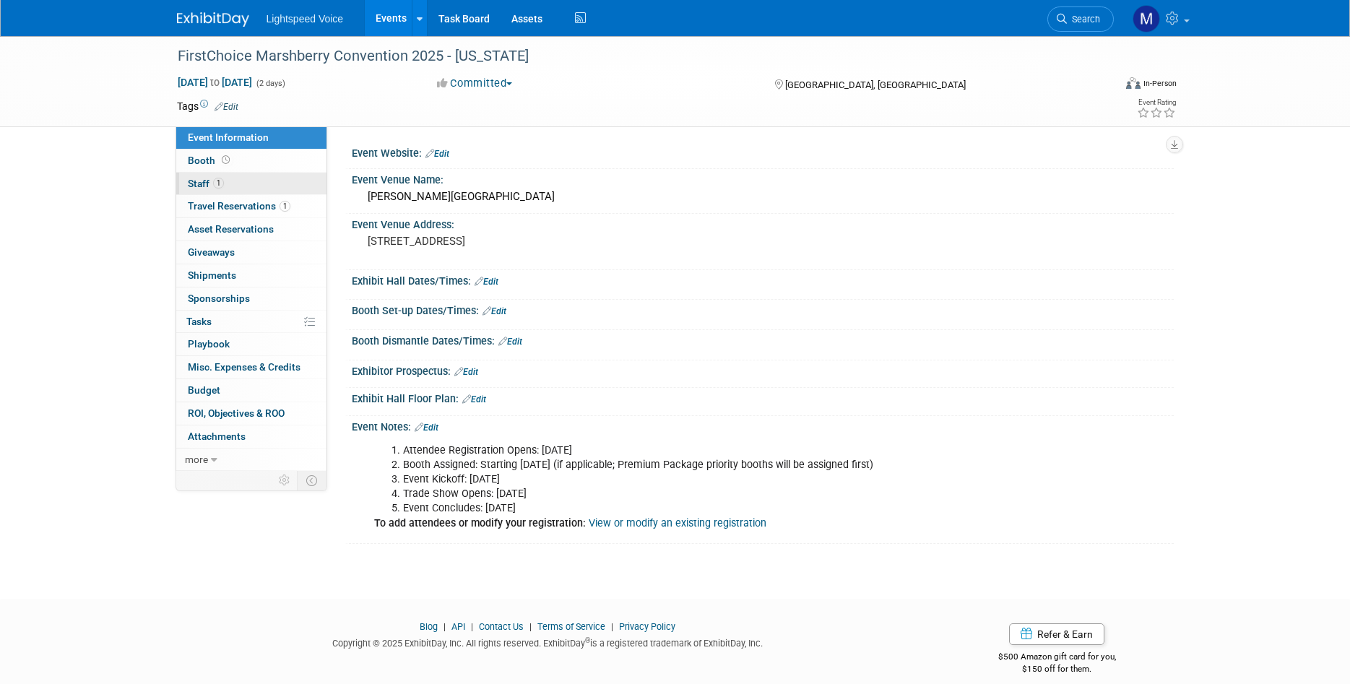
click at [201, 186] on span "Staff 1" at bounding box center [206, 184] width 36 height 12
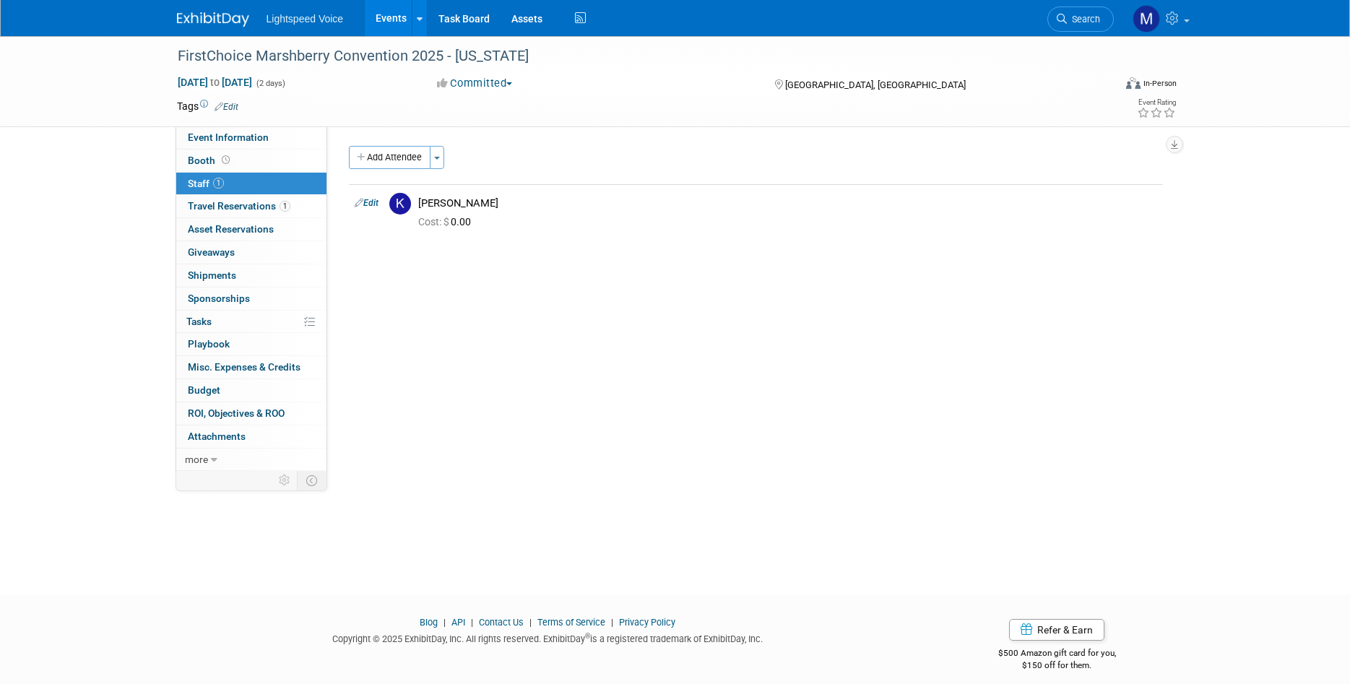
click at [430, 298] on div "Event Website: Edit Event Venue Name: [PERSON_NAME][GEOGRAPHIC_DATA] Event Venu…" at bounding box center [750, 298] width 846 height 345
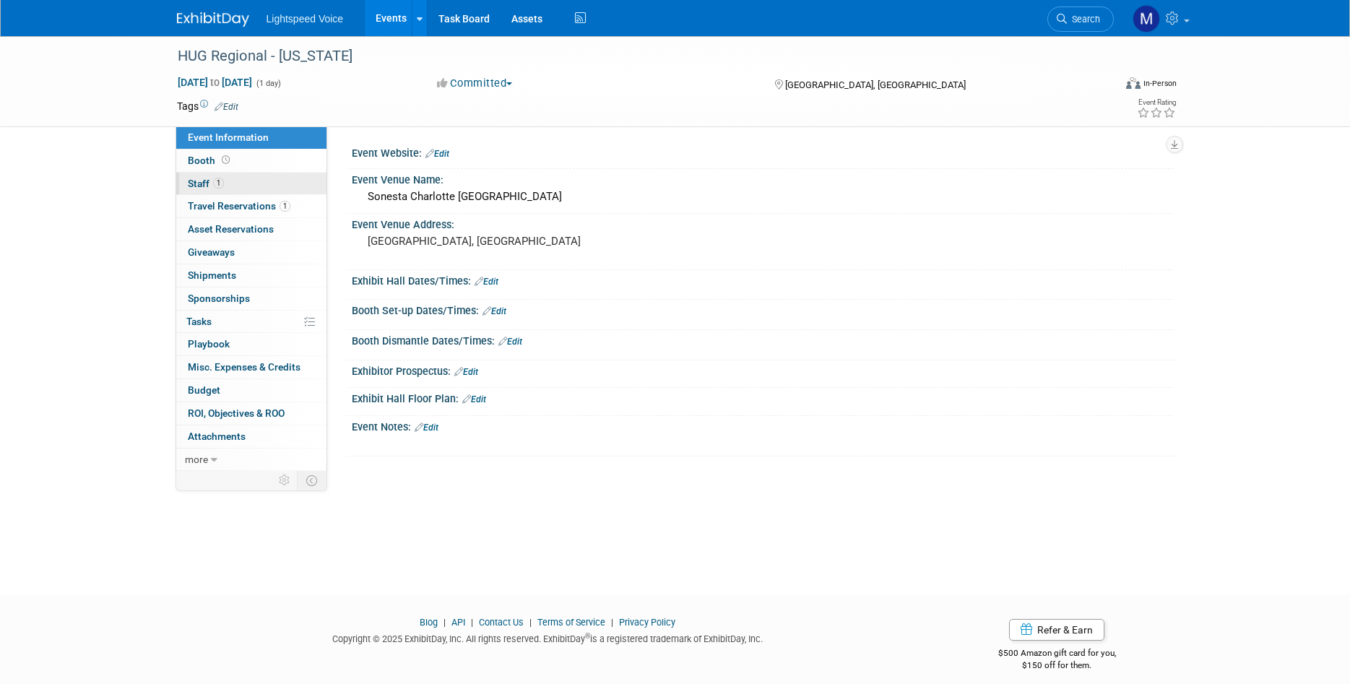
click at [200, 182] on span "Staff 1" at bounding box center [206, 184] width 36 height 12
click at [438, 103] on td at bounding box center [622, 106] width 768 height 14
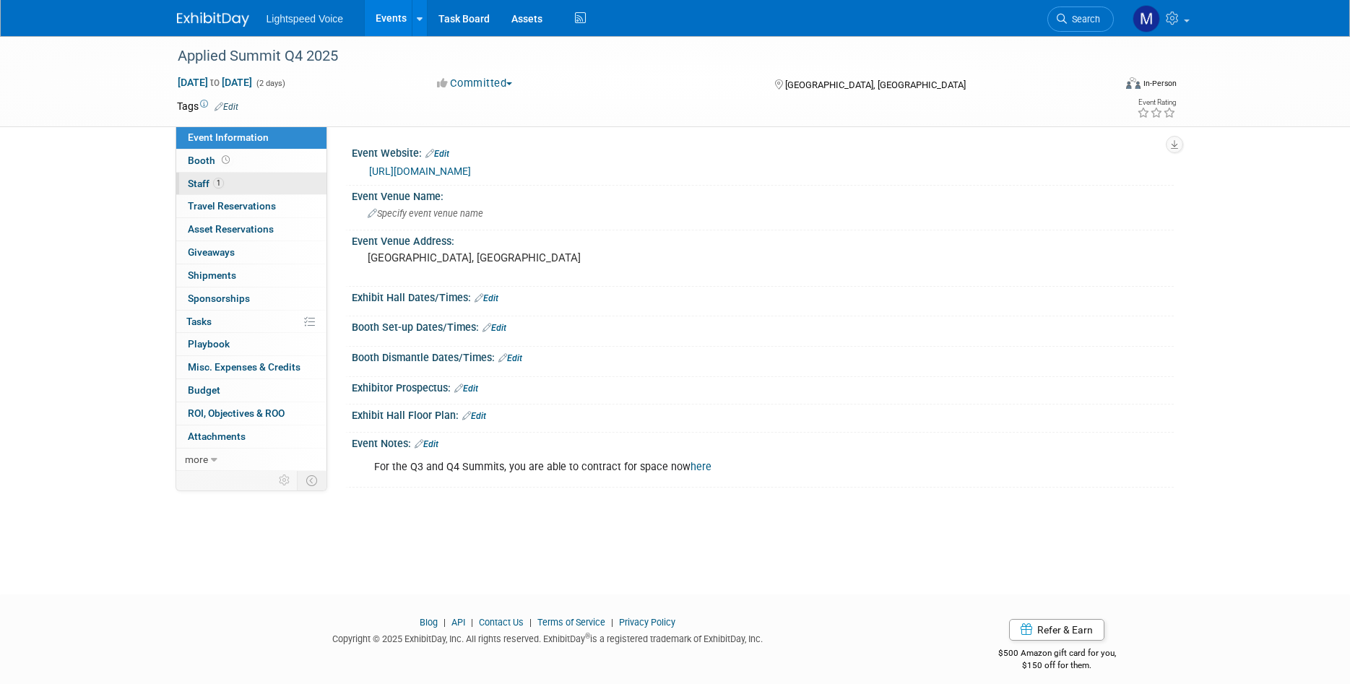
click at [199, 184] on span "Staff 1" at bounding box center [206, 184] width 36 height 12
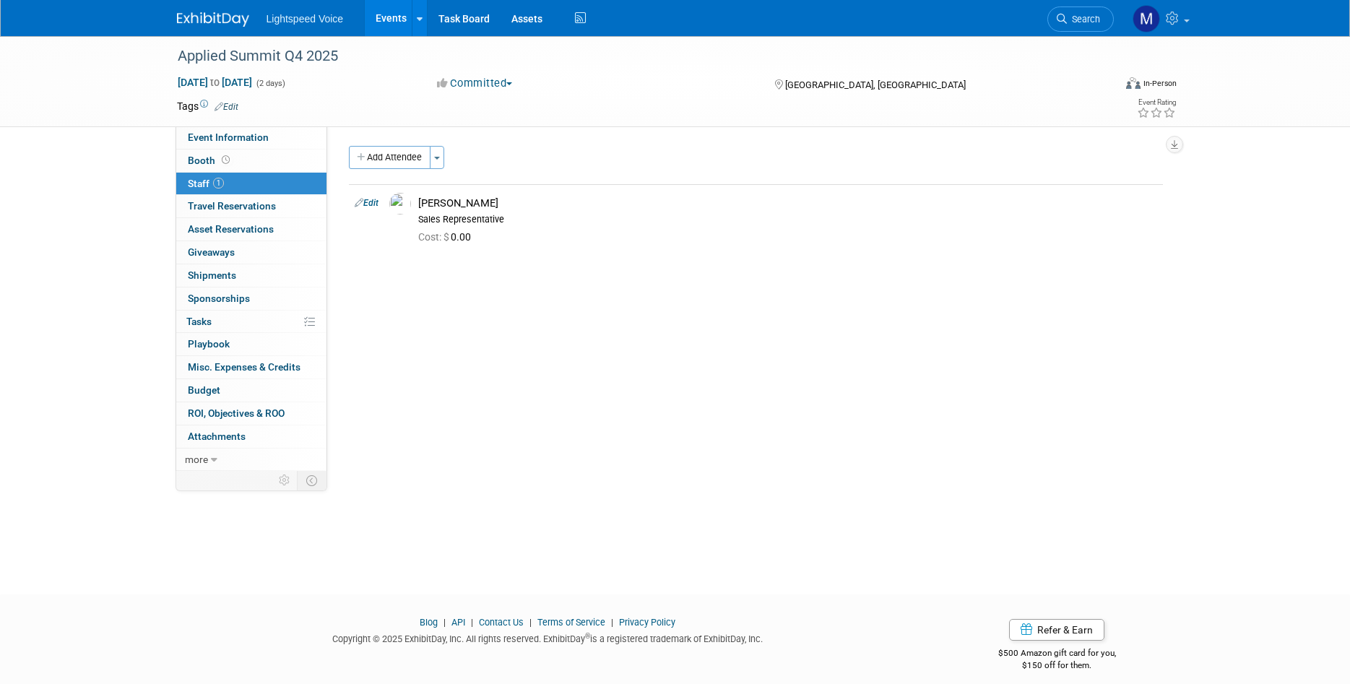
click at [434, 285] on div "Event Website: Edit https://www.appliedclientnetwork.org/Events/Summits/Orlando…" at bounding box center [750, 298] width 846 height 345
click at [98, 186] on div "Applied Summit Q4 2025 Nov 11, 2025 to Nov 12, 2025 (2 days) Nov 11, 2025 to No…" at bounding box center [675, 302] width 1350 height 532
